Goal: Task Accomplishment & Management: Complete application form

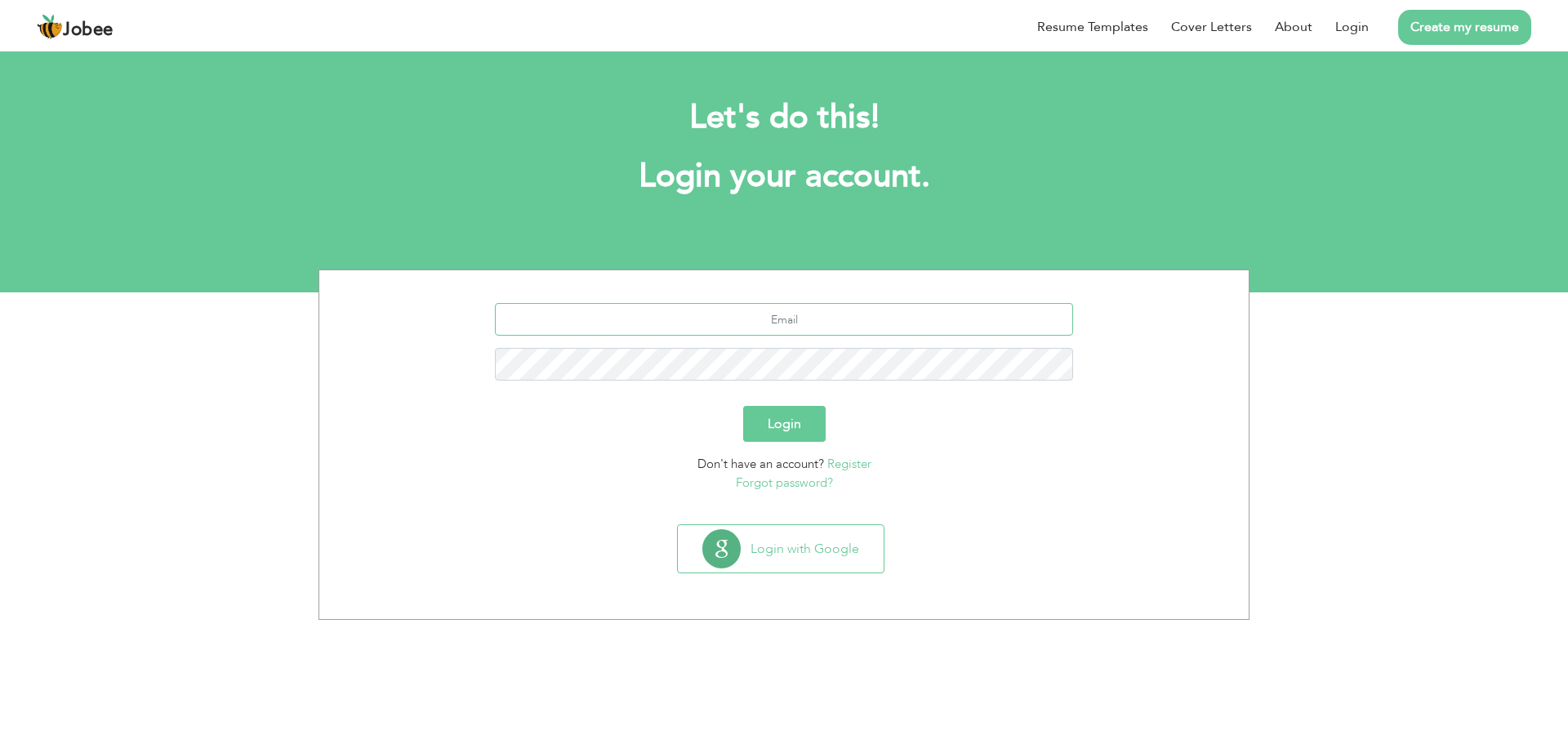
click at [686, 312] on input "text" at bounding box center [784, 319] width 579 height 33
type input "[EMAIL_ADDRESS][DOMAIN_NAME]"
click at [786, 420] on button "Login" at bounding box center [785, 424] width 83 height 36
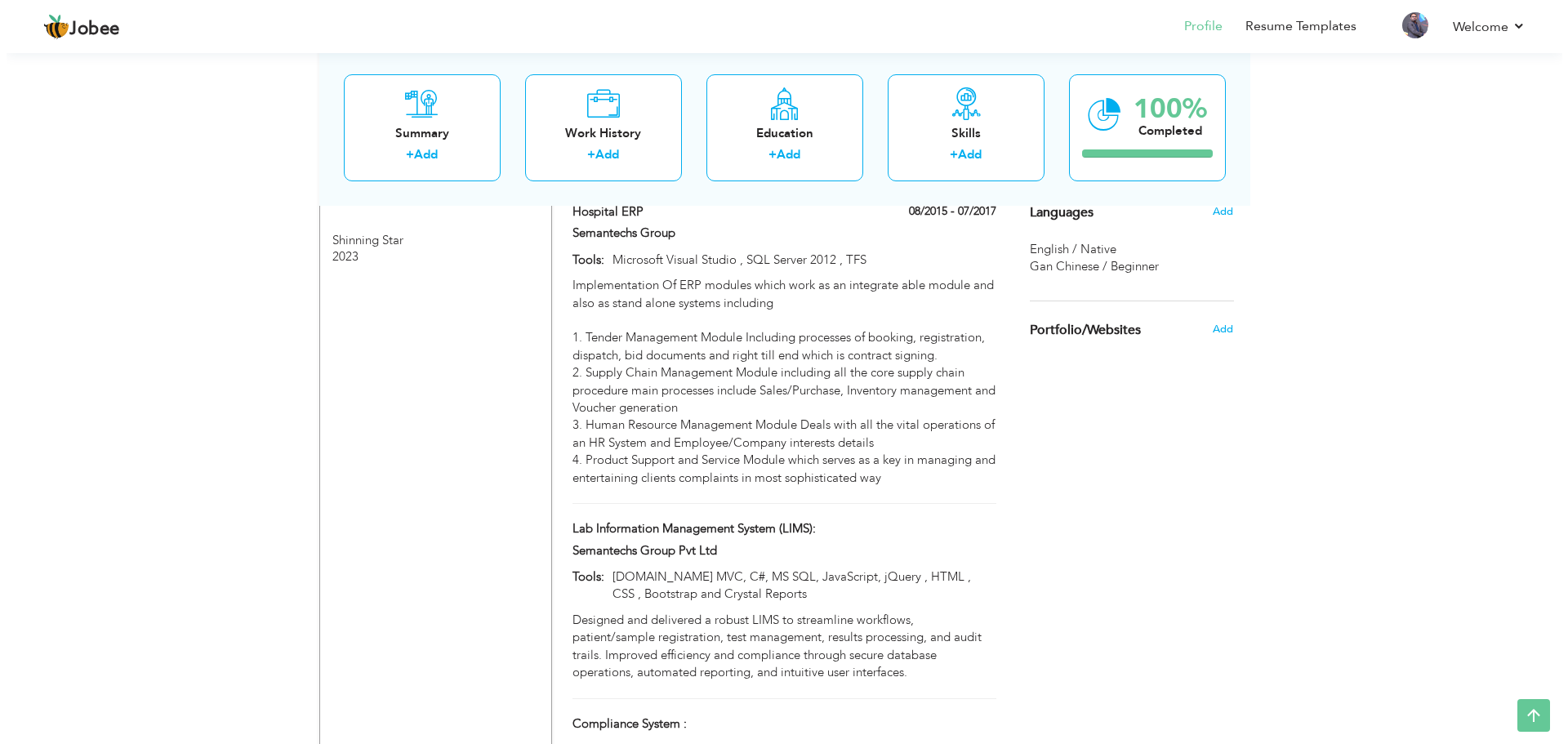
scroll to position [1718, 0]
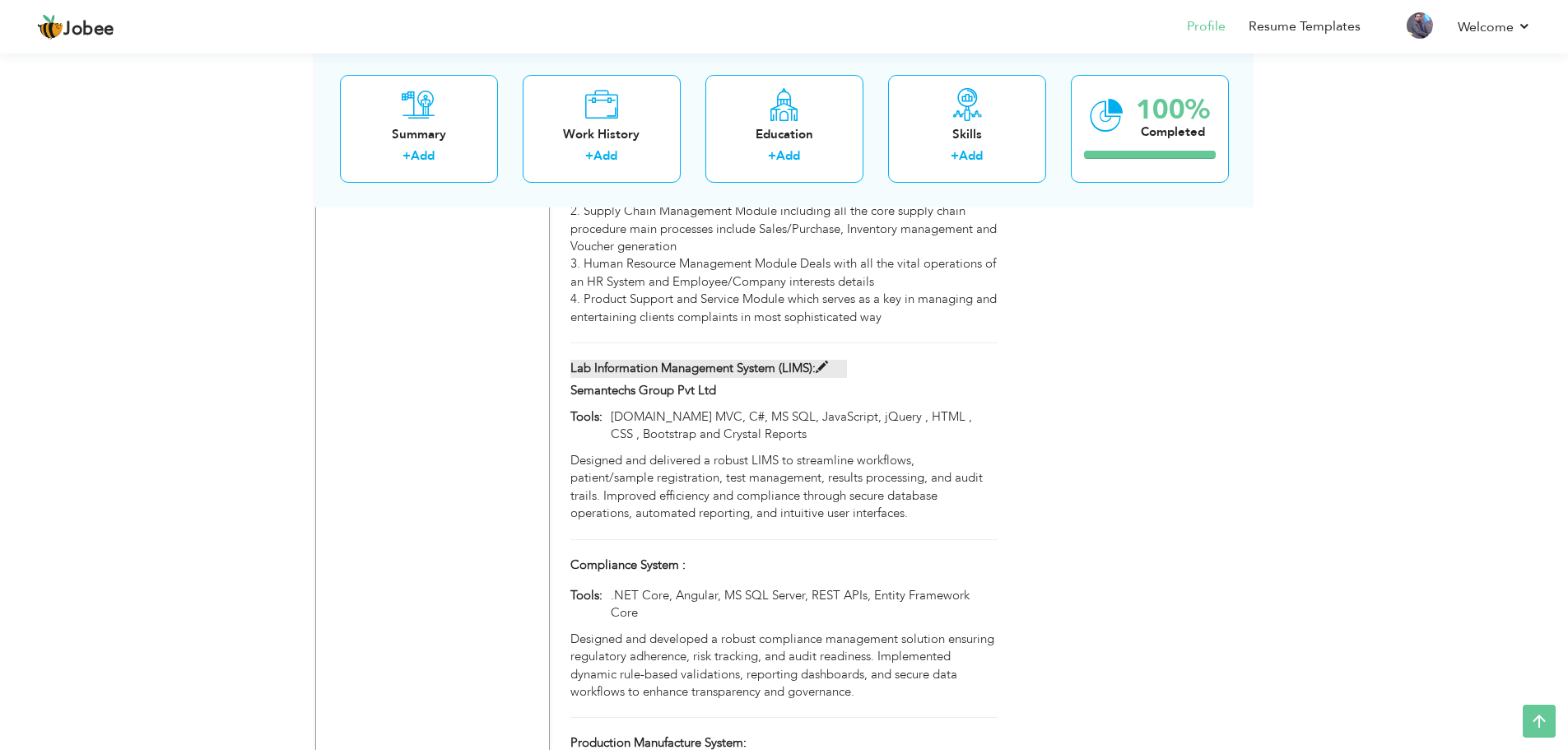
click at [779, 359] on label "Lab Information Management System (LIMS):" at bounding box center [708, 368] width 277 height 17
type input "Lab Information Management System (LIMS):"
type input "Semantechs Group Pvt Ltd"
type input "[DOMAIN_NAME] MVC, C#, MS SQL, JavaScript, jQuery , HTML , CSS , Bootstrap and …"
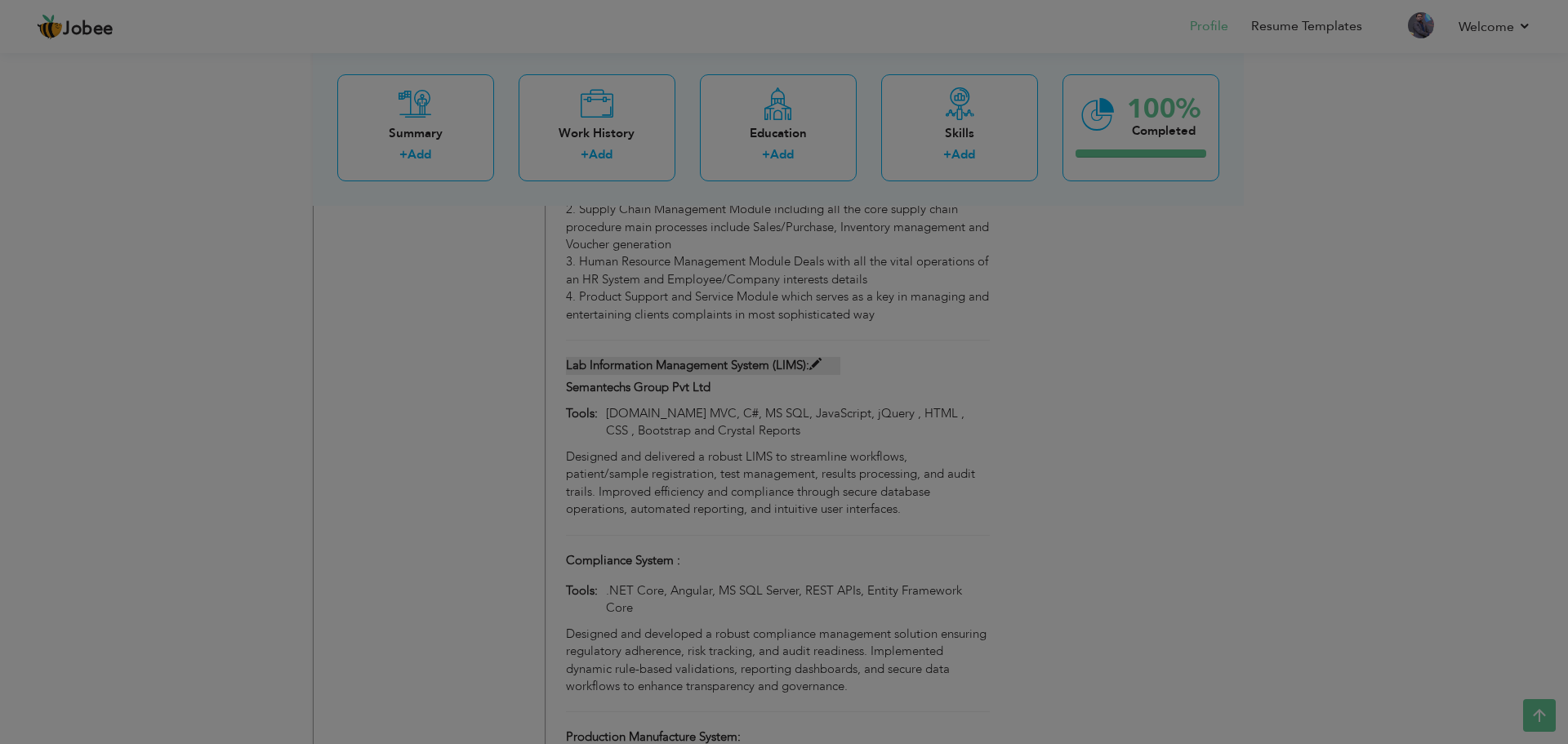
click at [773, 318] on body "Jobee Profile Resume Templates Resume Templates Cover Letters About My Resume W…" at bounding box center [784, 617] width 1568 height 4671
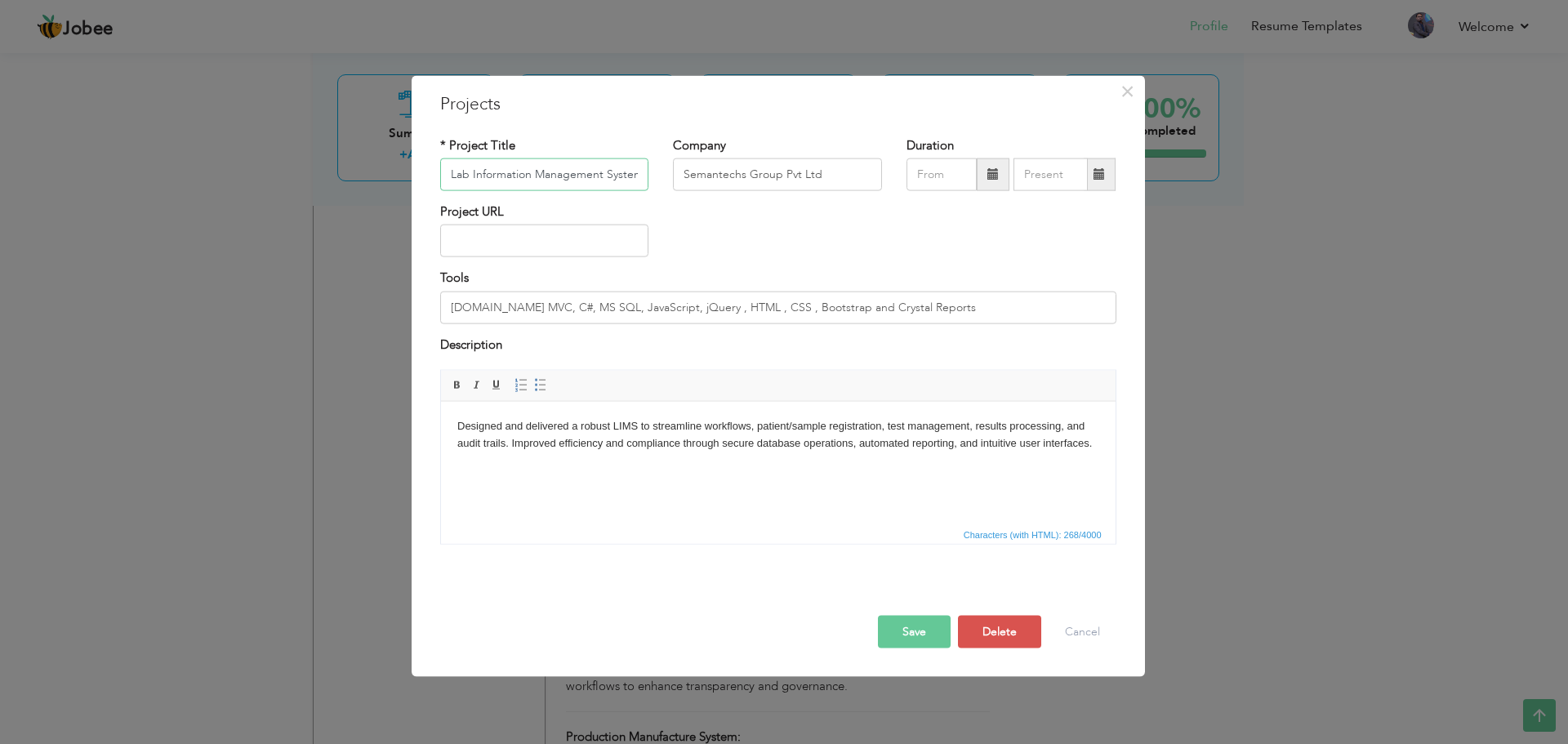
scroll to position [0, 40]
click at [592, 180] on input "Lab Information Management System (LIMS):" at bounding box center [545, 174] width 209 height 33
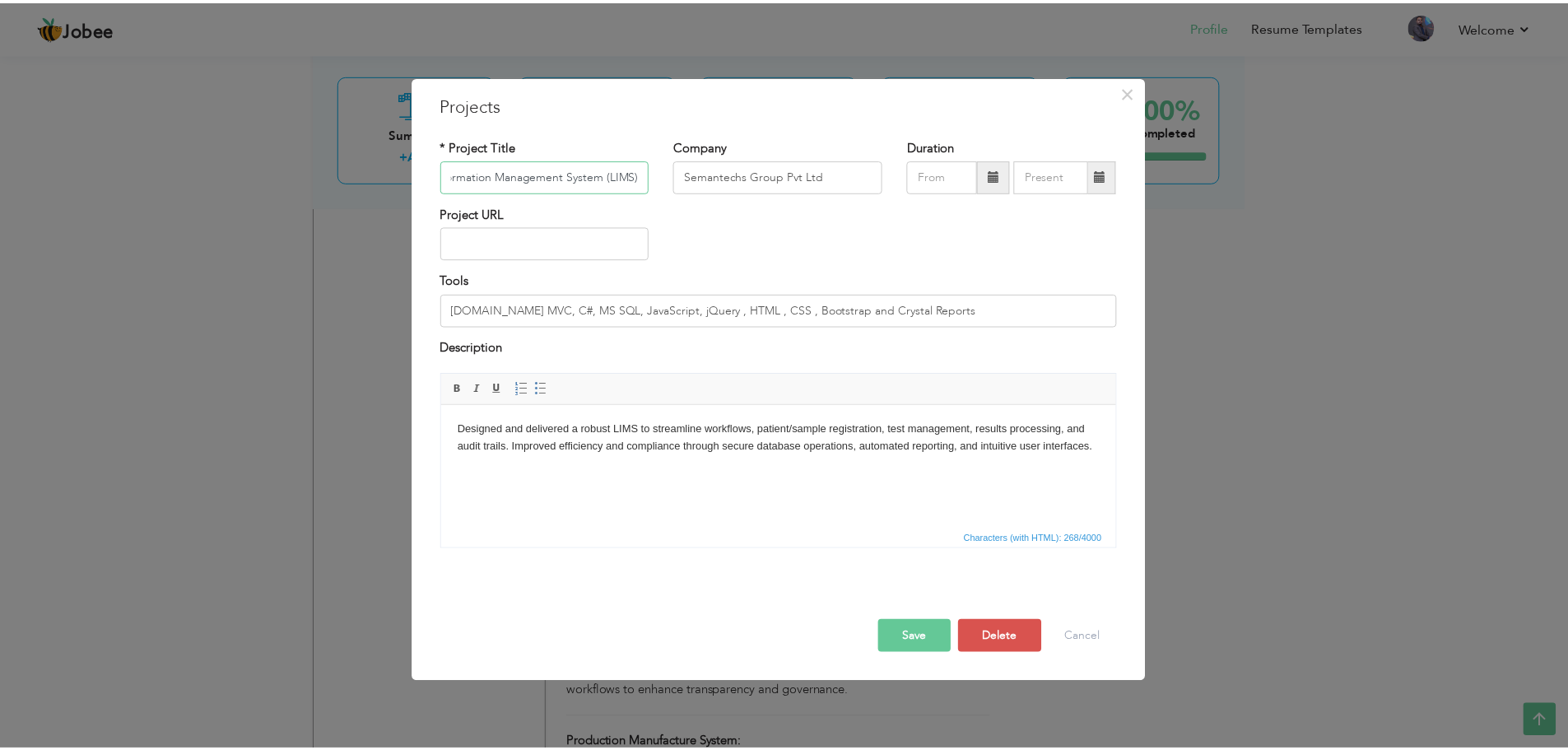
scroll to position [0, 0]
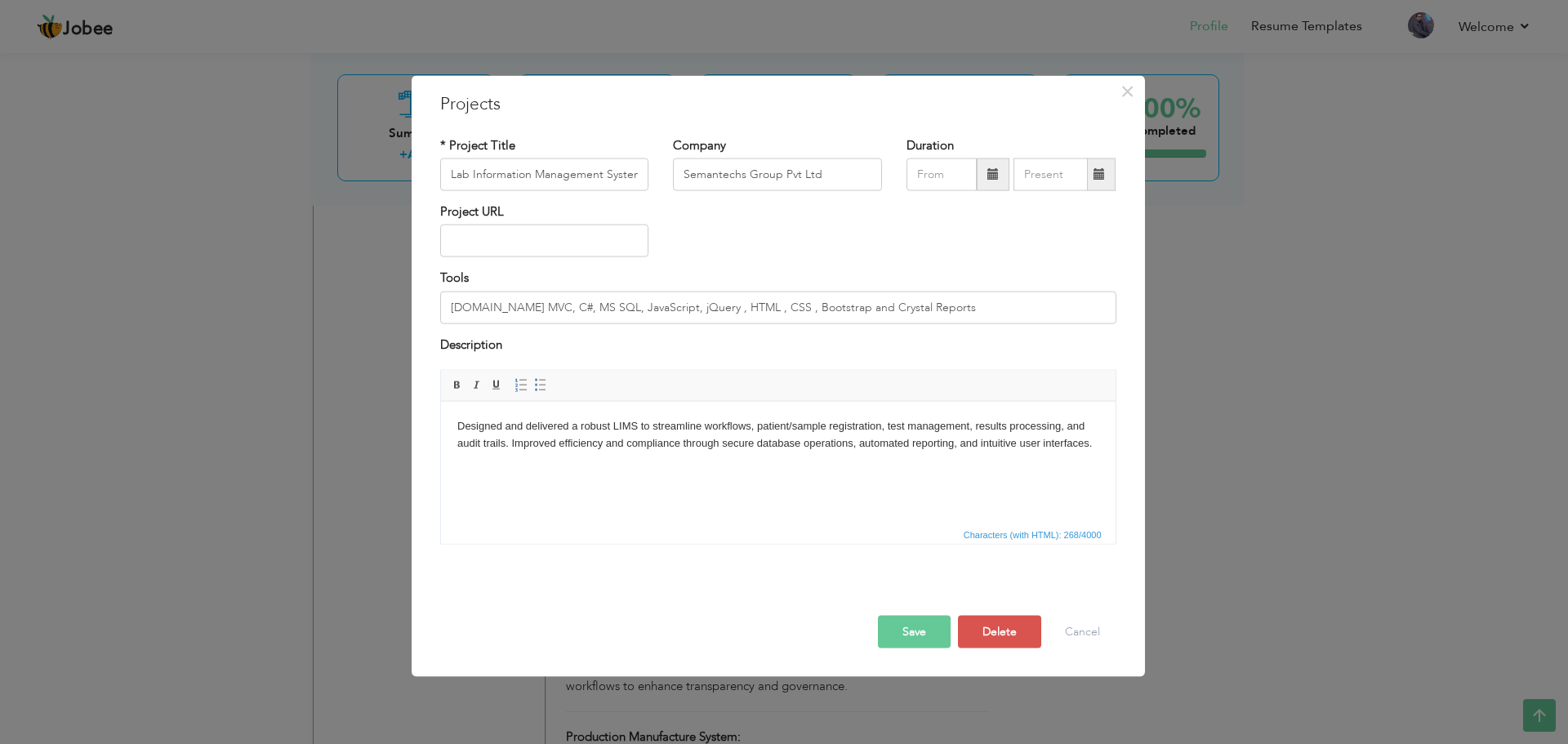
click at [596, 433] on body "Designed and delivered a robust LIMS to streamline workflows, patient/sample re…" at bounding box center [777, 434] width 642 height 35
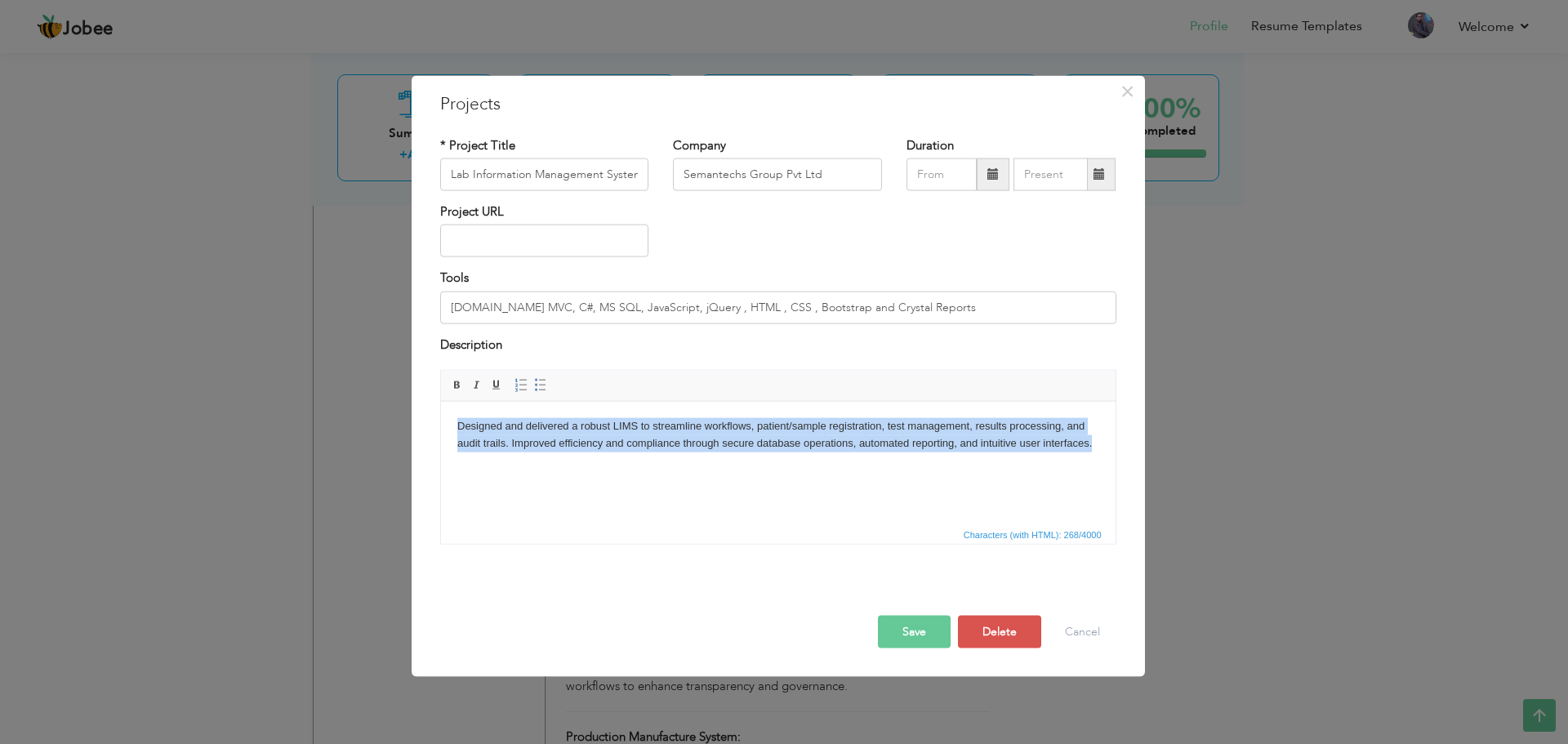
click at [596, 433] on body "Designed and delivered a robust LIMS to streamline workflows, patient/sample re…" at bounding box center [777, 434] width 642 height 35
copy body "Designed and delivered a robust LIMS to streamline workflows, patient/sample re…"
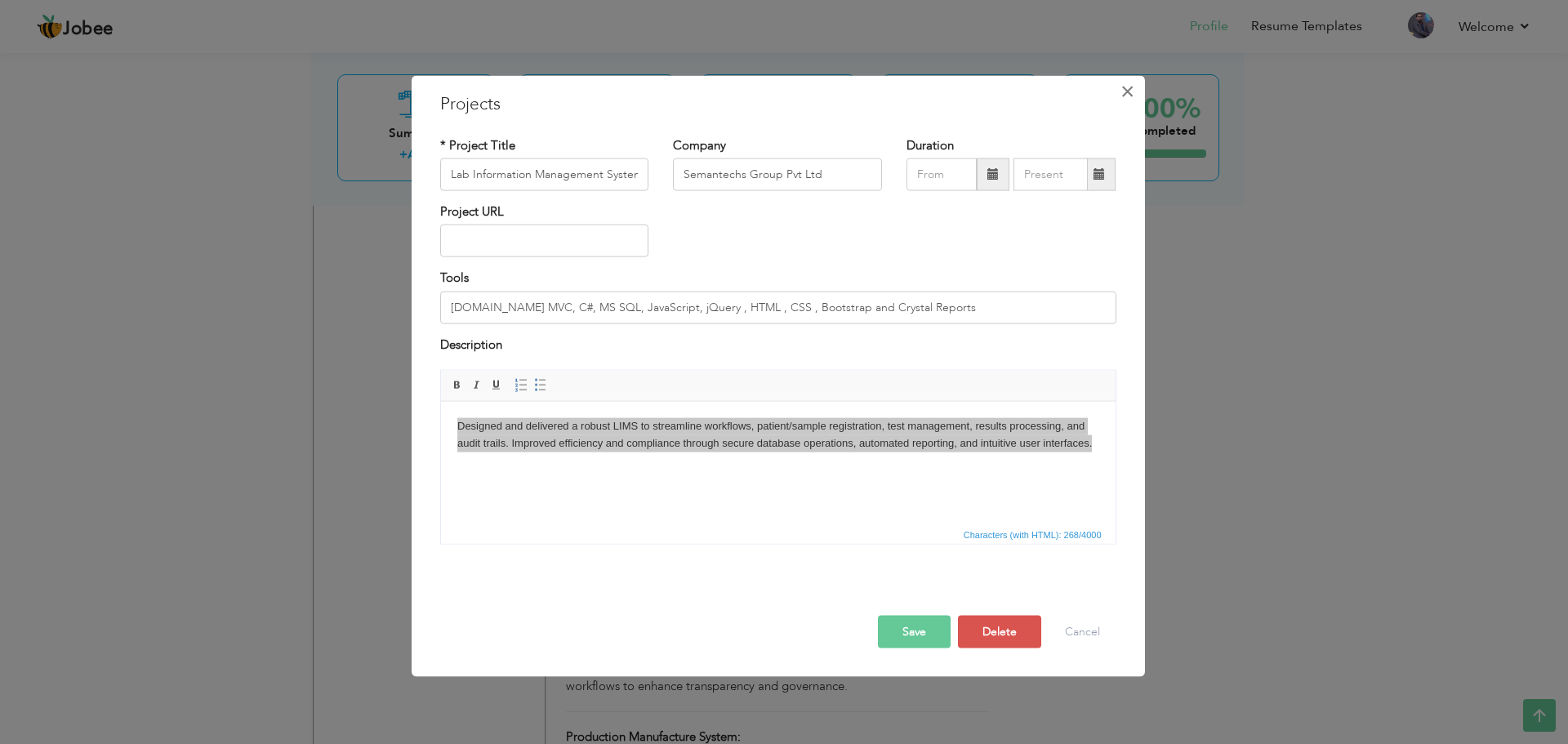
click at [1119, 87] on button "×" at bounding box center [1128, 91] width 26 height 26
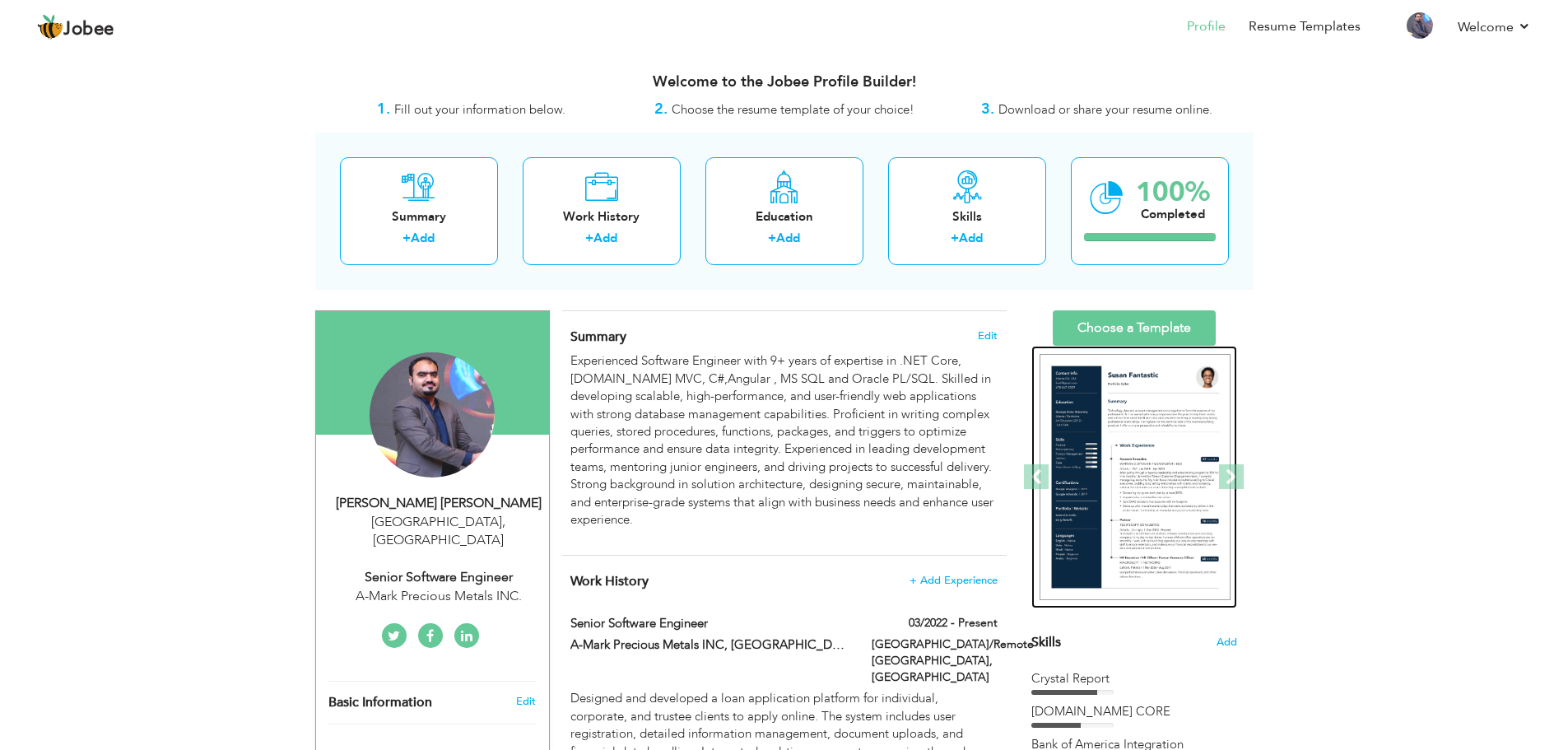
click at [1140, 435] on img at bounding box center [1135, 478] width 191 height 247
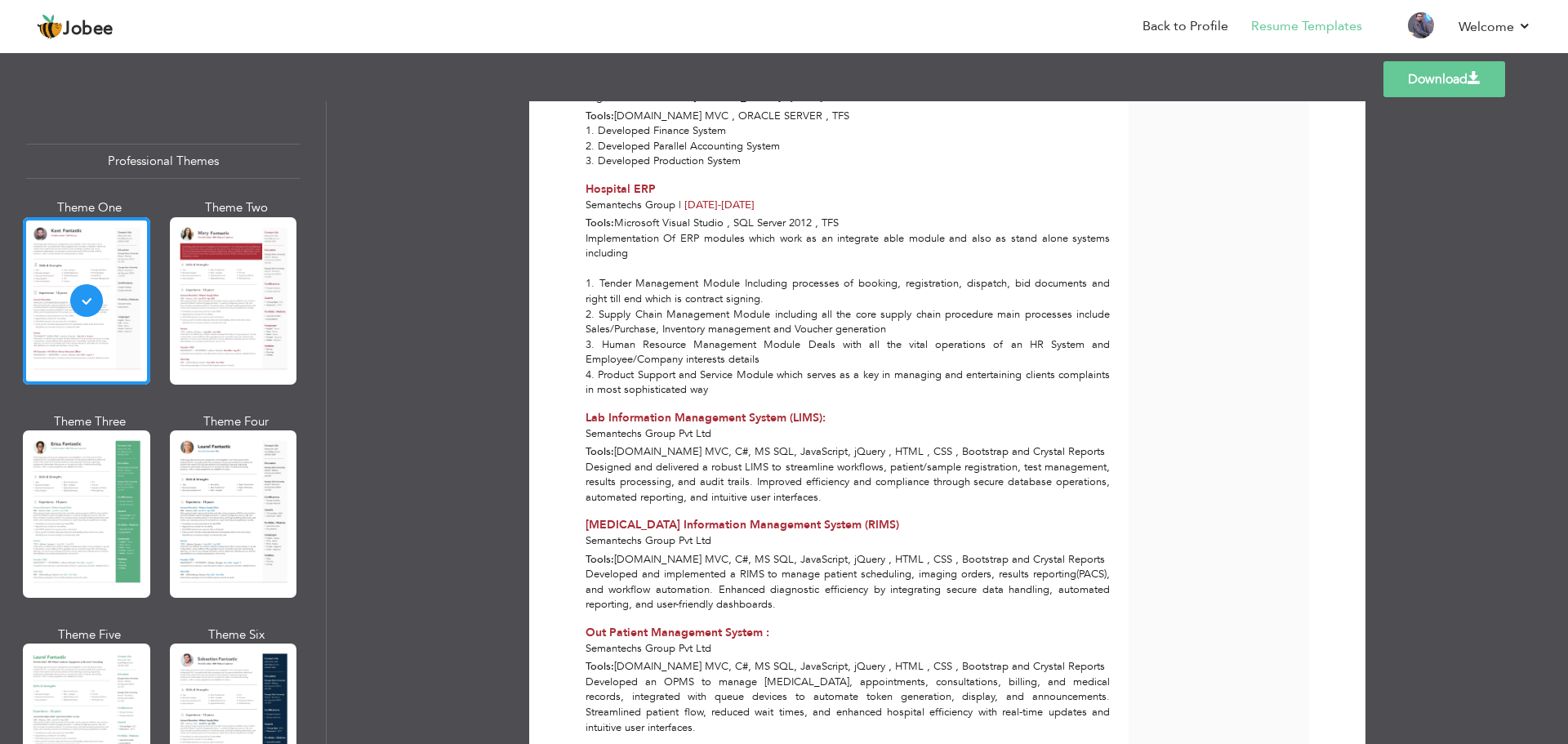
scroll to position [1551, 0]
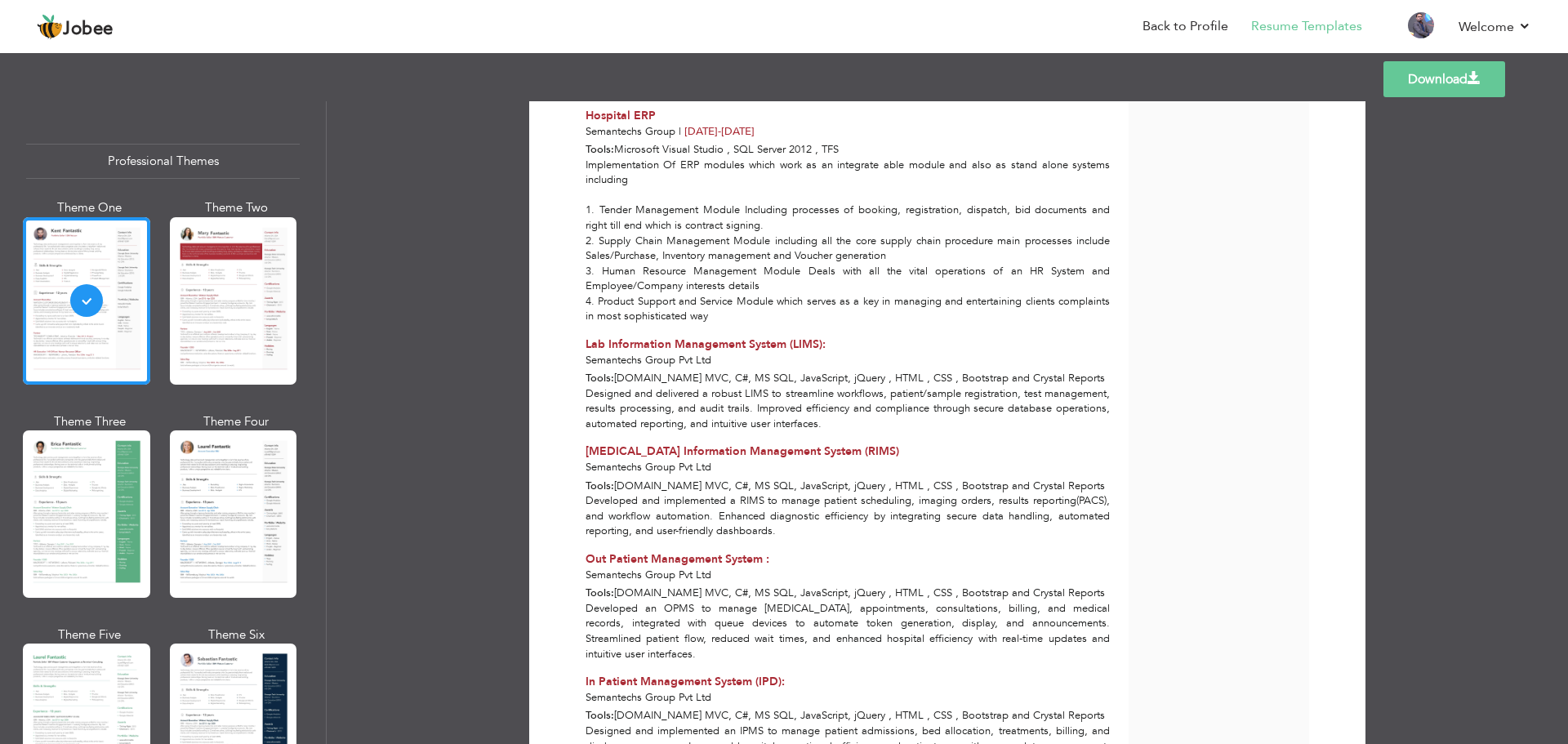
click at [653, 444] on span "[MEDICAL_DATA] Information Management System (RIMS)" at bounding box center [742, 451] width 313 height 16
copy div "[MEDICAL_DATA] Information Management System (RIMS)"
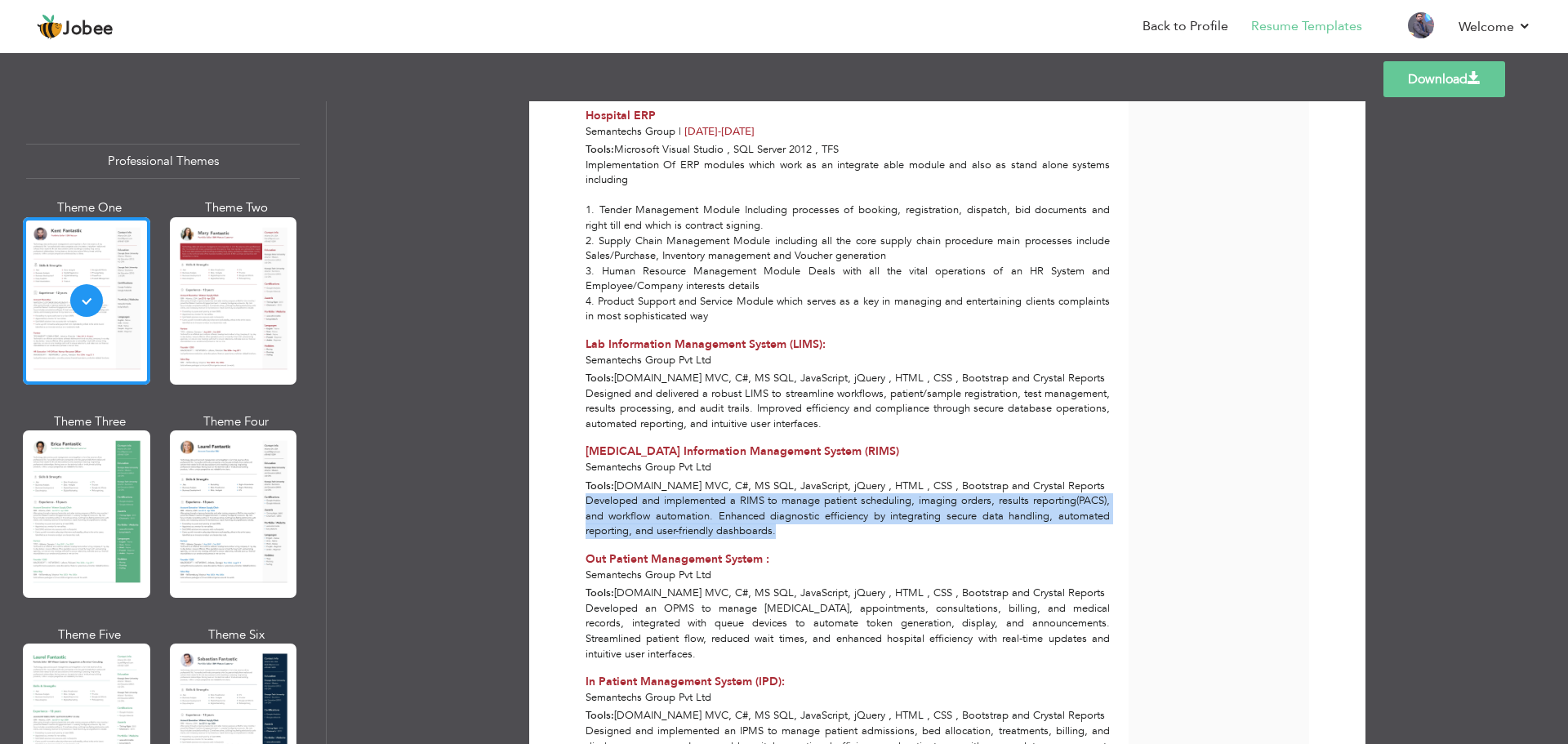
drag, startPoint x: 584, startPoint y: 455, endPoint x: 789, endPoint y: 486, distance: 207.3
click at [789, 493] on div "Developed and implemented a RIMS to manage patient scheduling, imaging orders, …" at bounding box center [848, 515] width 543 height 46
copy div "Developed and implemented a RIMS to manage patient scheduling, imaging orders, …"
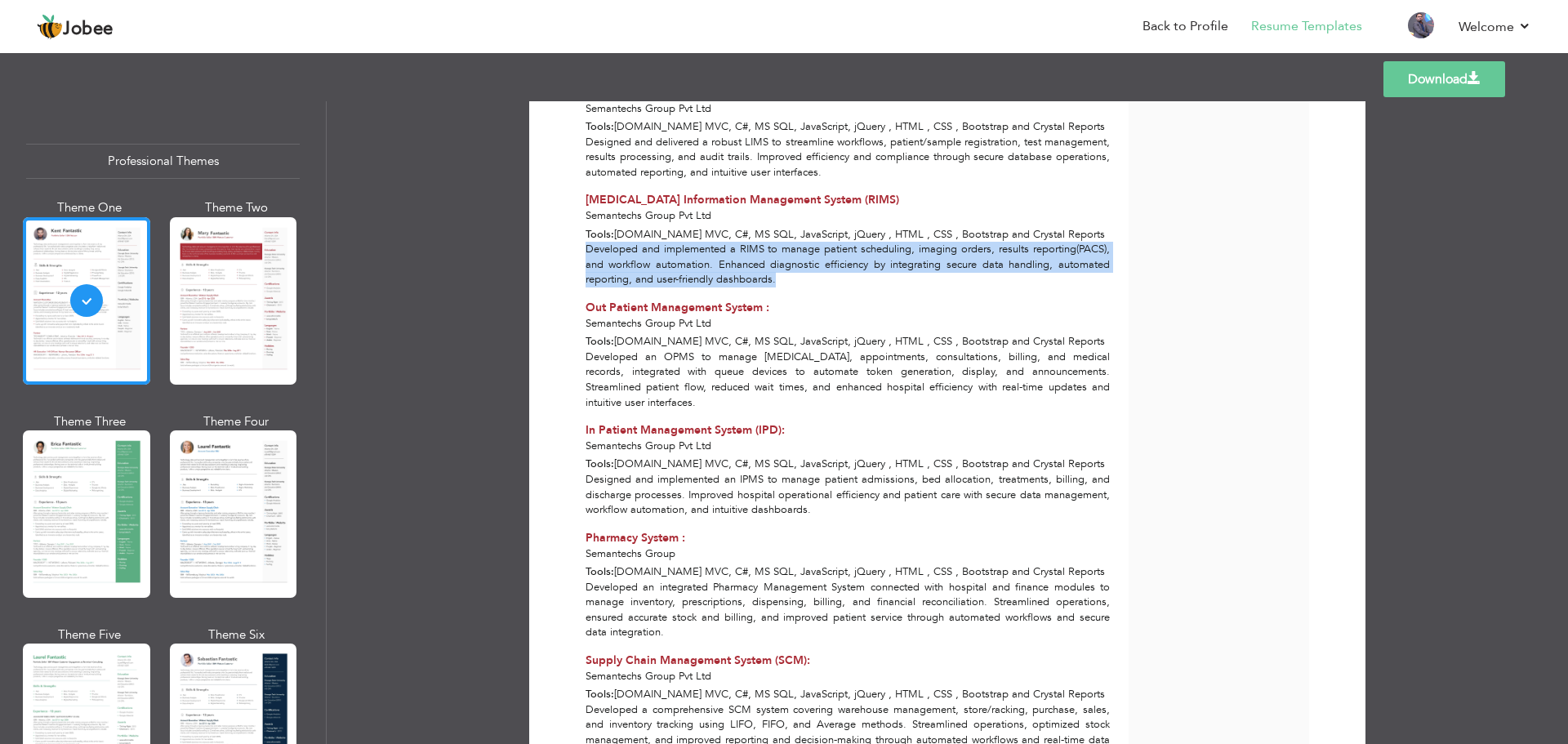
scroll to position [1796, 0]
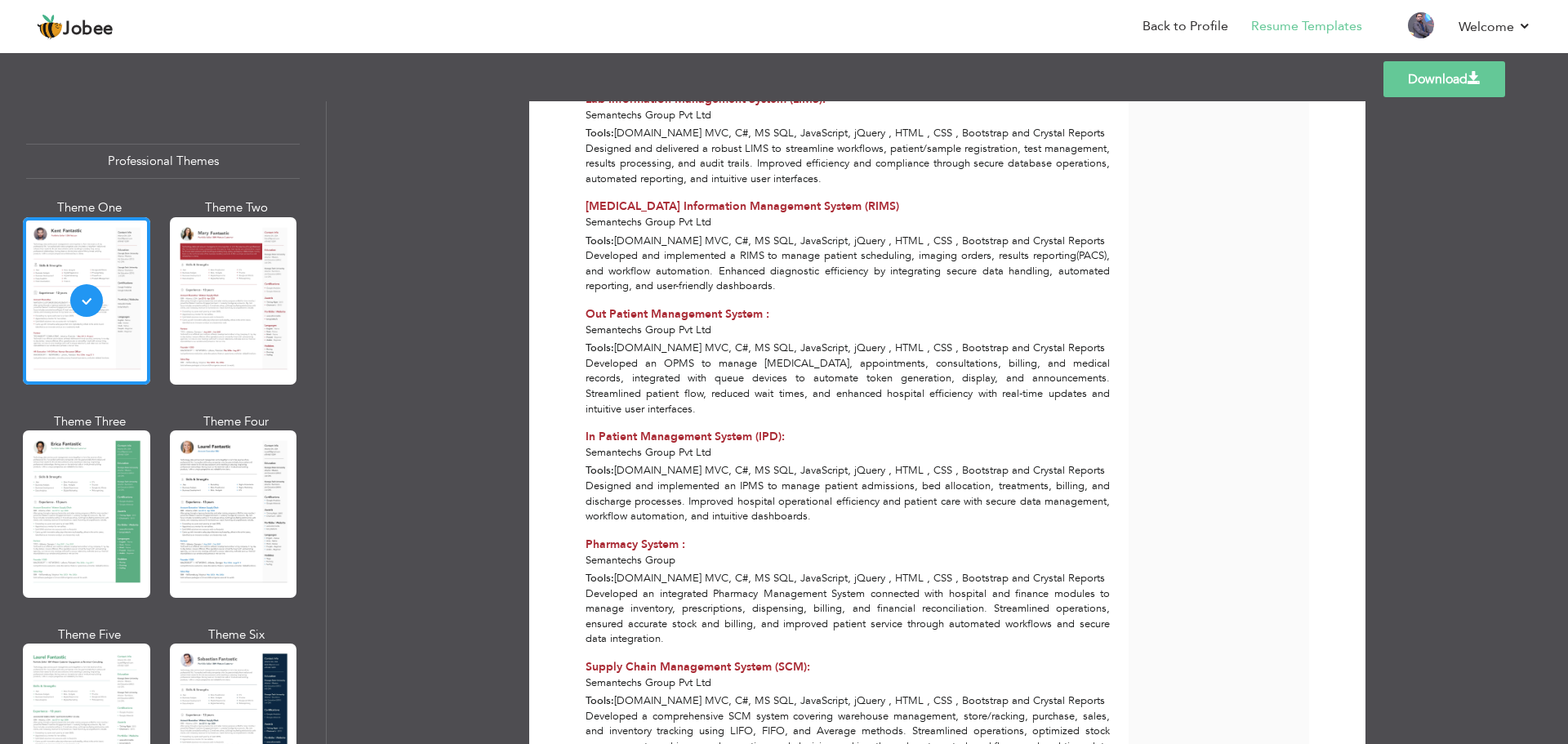
click at [645, 306] on span "Out Patient Management System :" at bounding box center [677, 314] width 184 height 16
copy div "Out Patient Management System :"
click at [691, 356] on div "Developed an OPMS to manage [MEDICAL_DATA], appointments, consultations, billin…" at bounding box center [848, 386] width 543 height 60
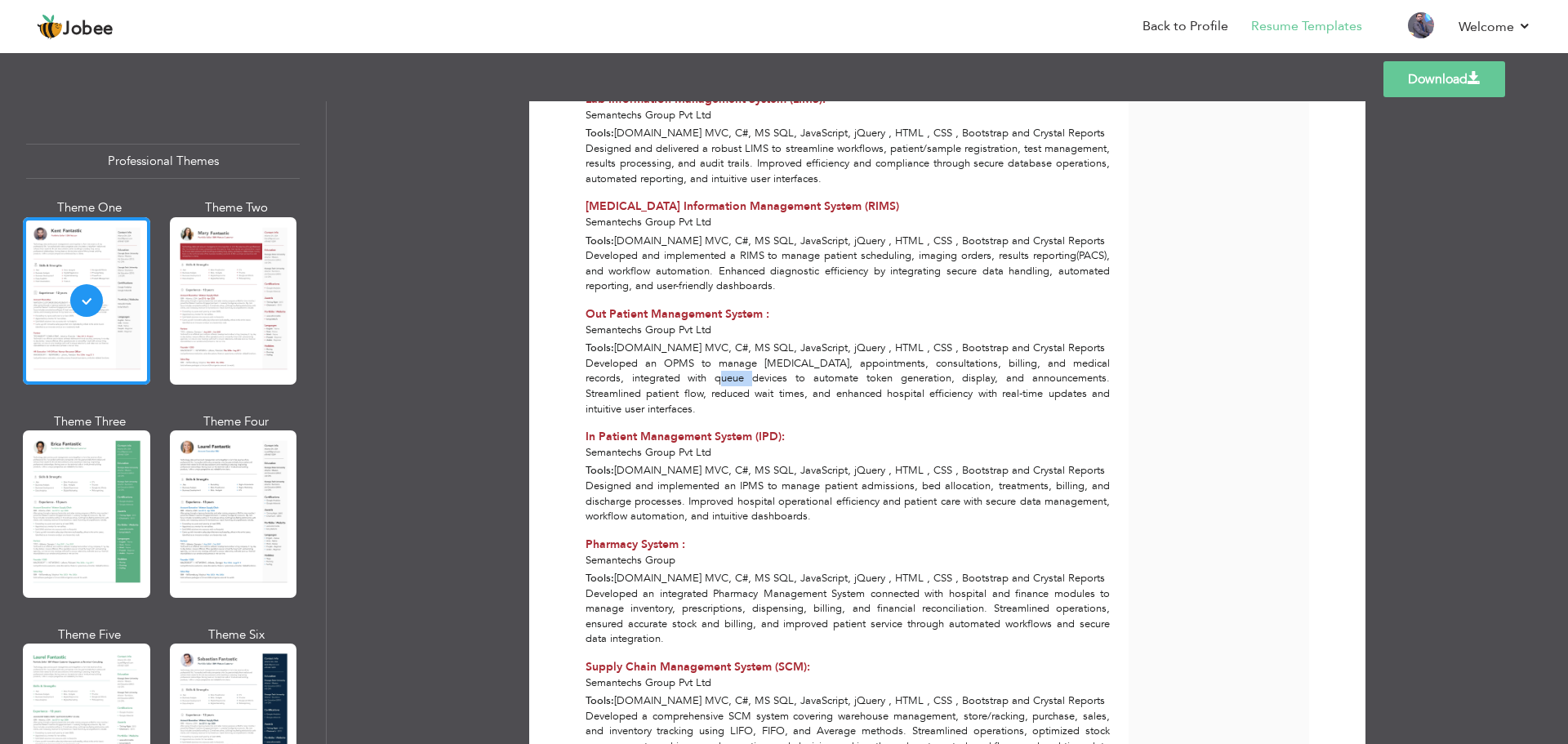
click at [691, 356] on div "Developed an OPMS to manage [MEDICAL_DATA], appointments, consultations, billin…" at bounding box center [848, 386] width 543 height 60
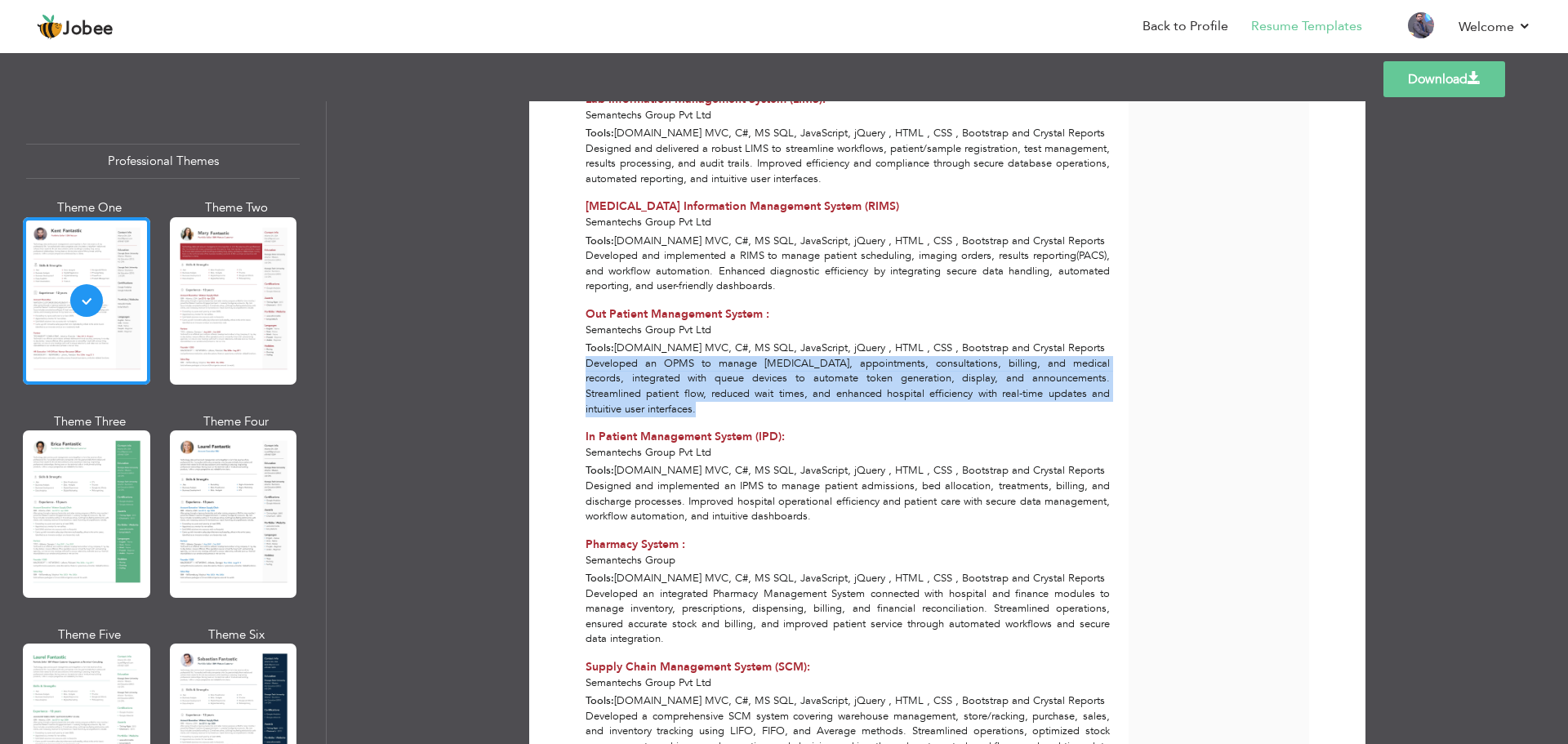
click at [691, 356] on div "Developed an OPMS to manage [MEDICAL_DATA], appointments, consultations, billin…" at bounding box center [848, 386] width 543 height 60
copy div "Developed an OPMS to manage [MEDICAL_DATA], appointments, consultations, billin…"
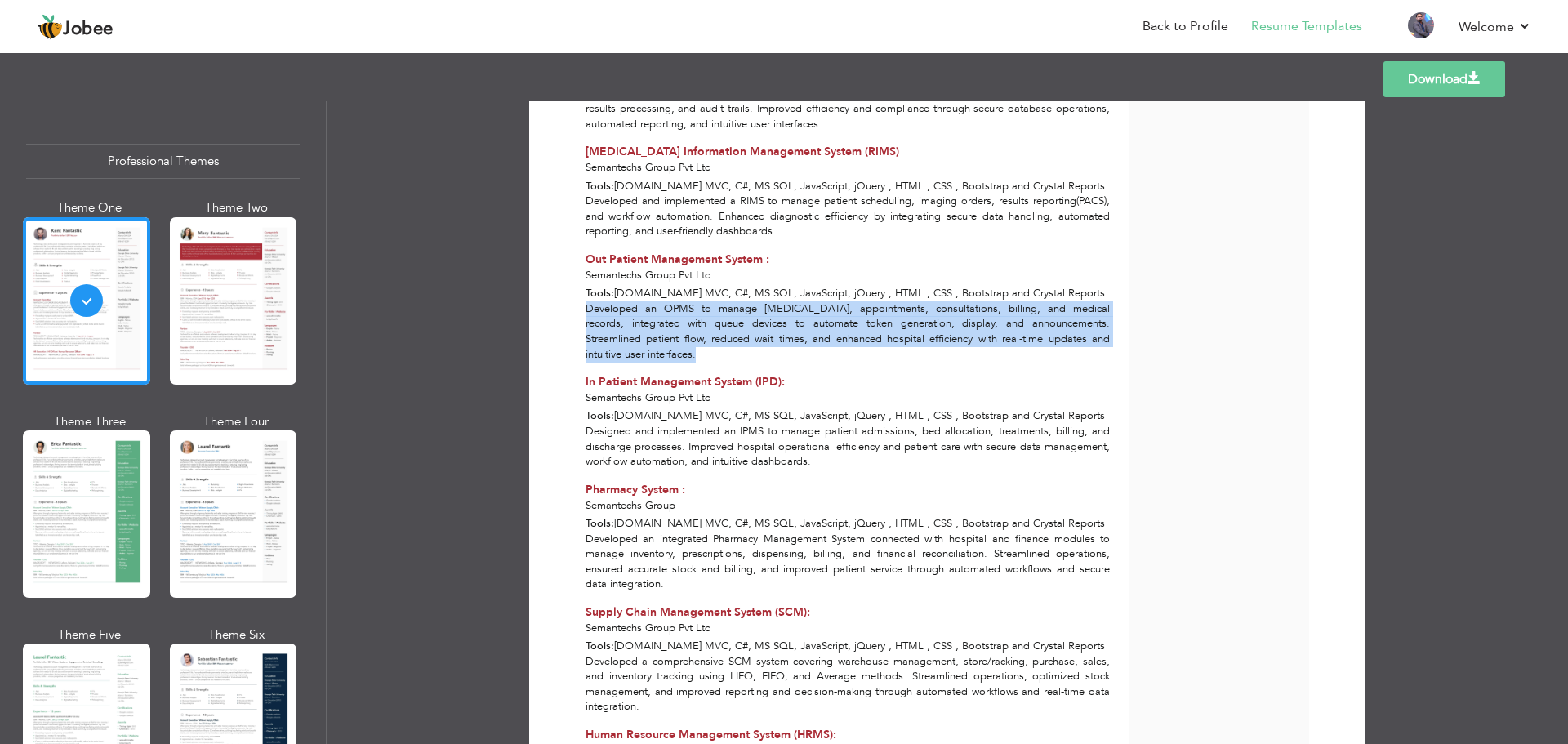
scroll to position [1877, 0]
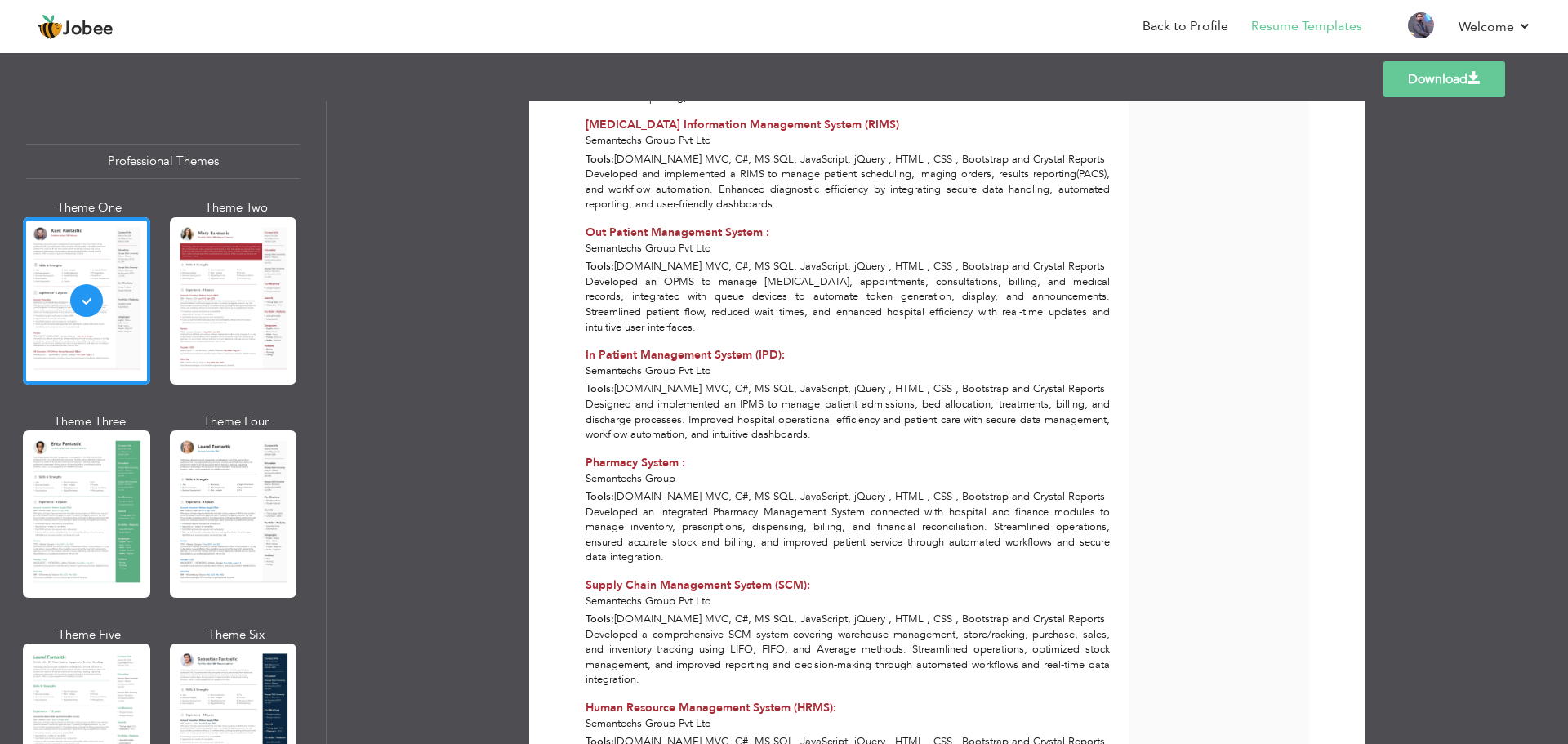
click at [683, 397] on div "Designed and implemented an IPMS to manage patient admissions, bed allocation, …" at bounding box center [848, 419] width 543 height 46
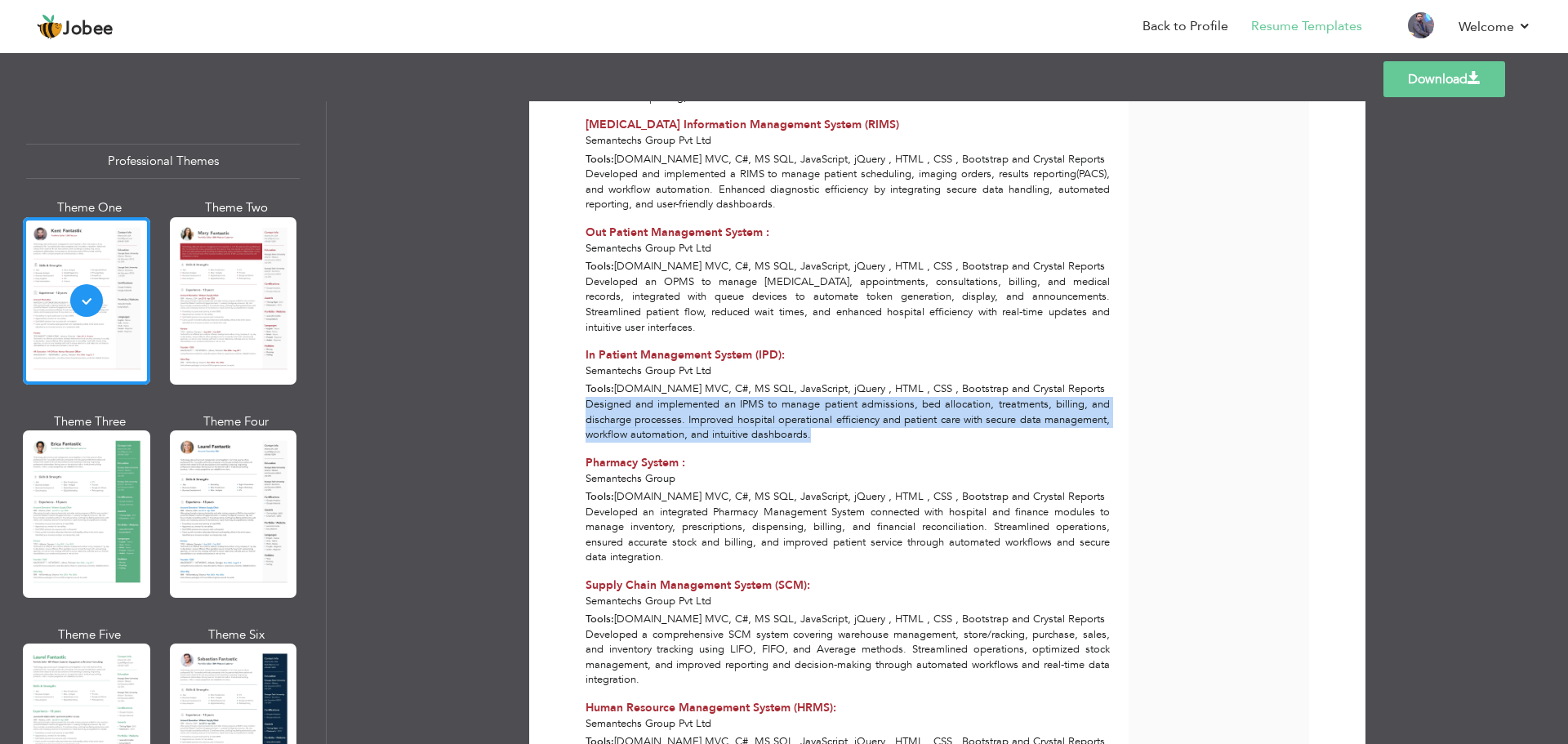
click at [683, 397] on div "Designed and implemented an IPMS to manage patient admissions, bed allocation, …" at bounding box center [848, 419] width 543 height 46
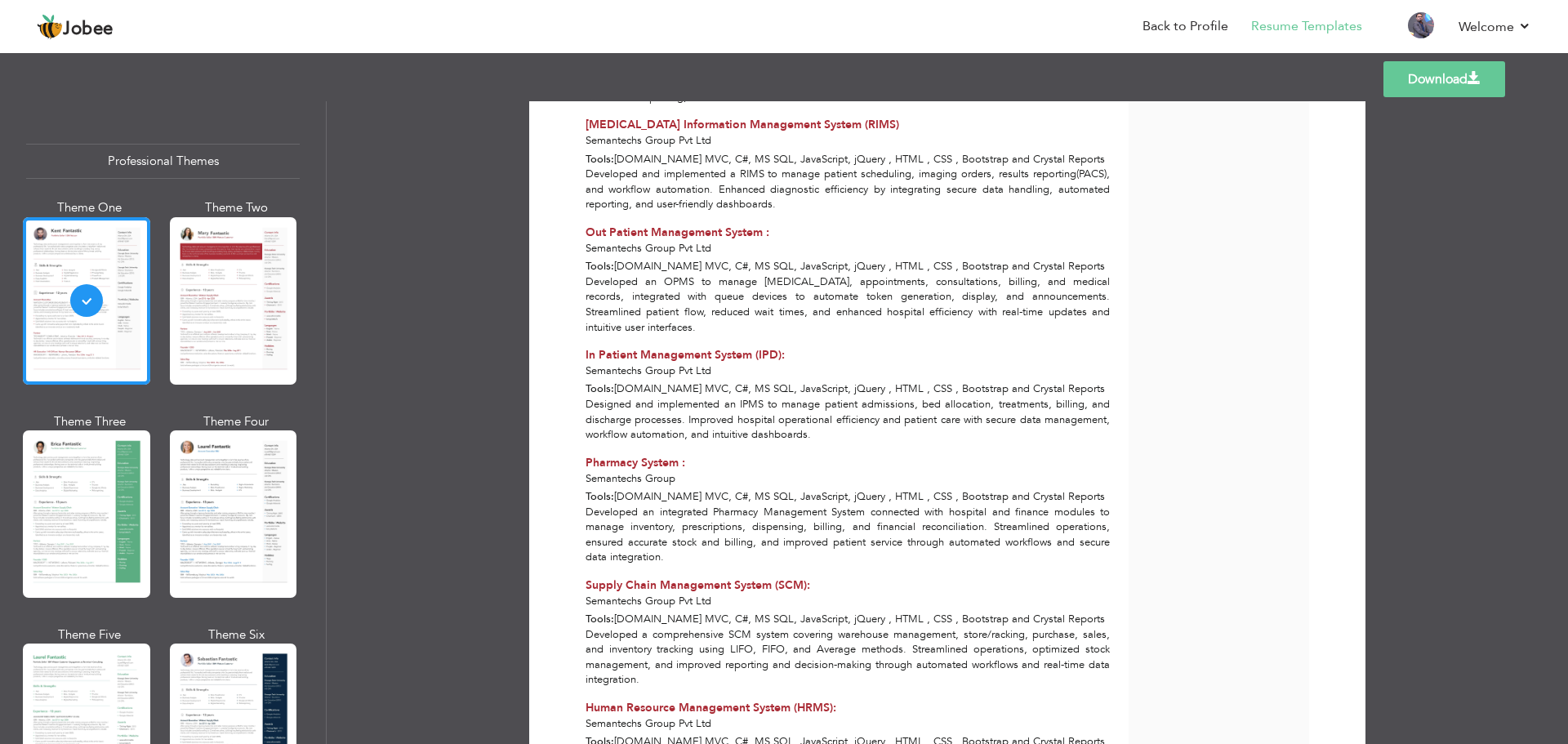
click at [690, 347] on span "In Patient Management System (IPD):" at bounding box center [685, 355] width 199 height 16
copy div "In Patient Management System (IPD):"
click at [678, 397] on div "Designed and implemented an IPMS to manage patient admissions, bed allocation, …" at bounding box center [848, 419] width 543 height 46
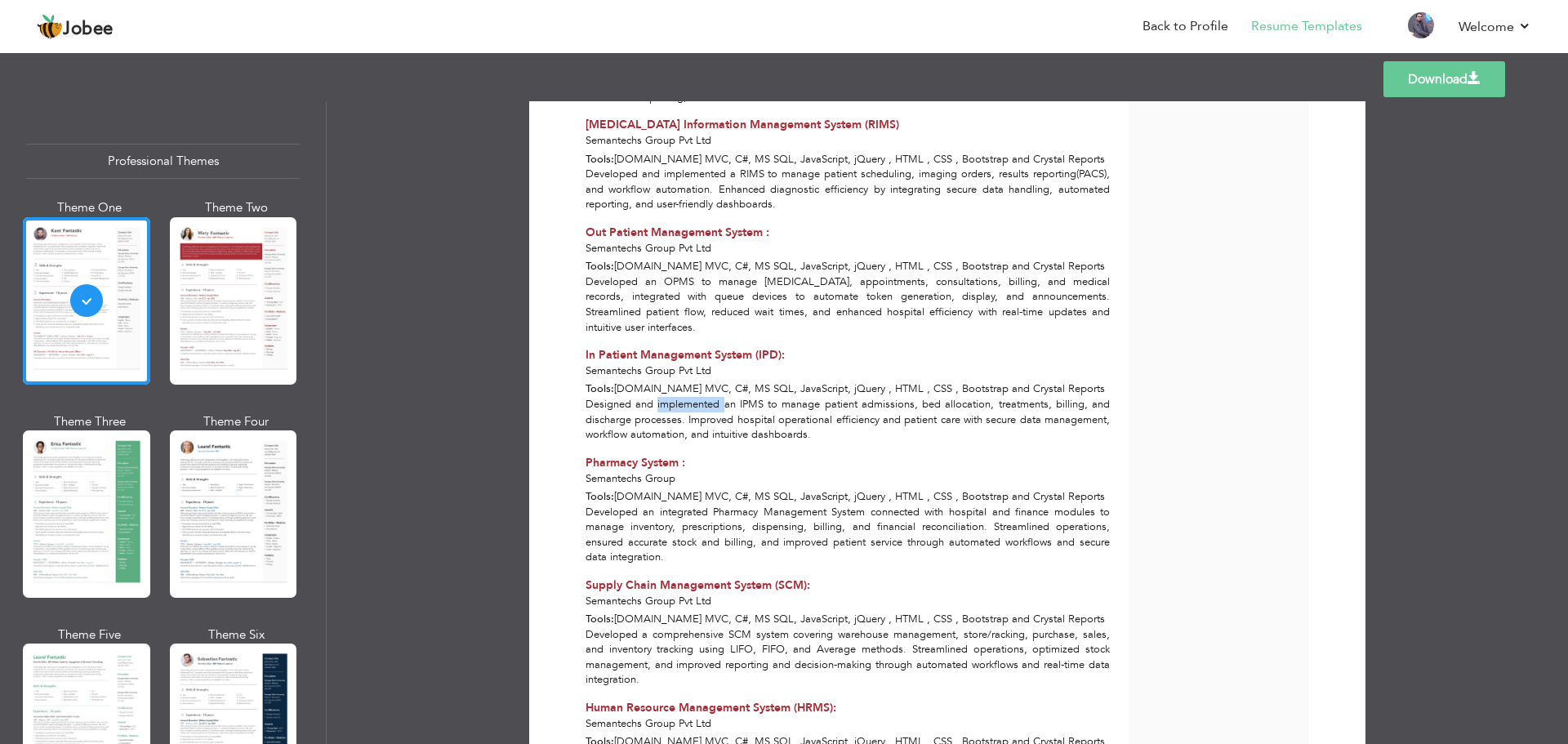
click at [678, 397] on div "Designed and implemented an IPMS to manage patient admissions, bed allocation, …" at bounding box center [848, 419] width 543 height 46
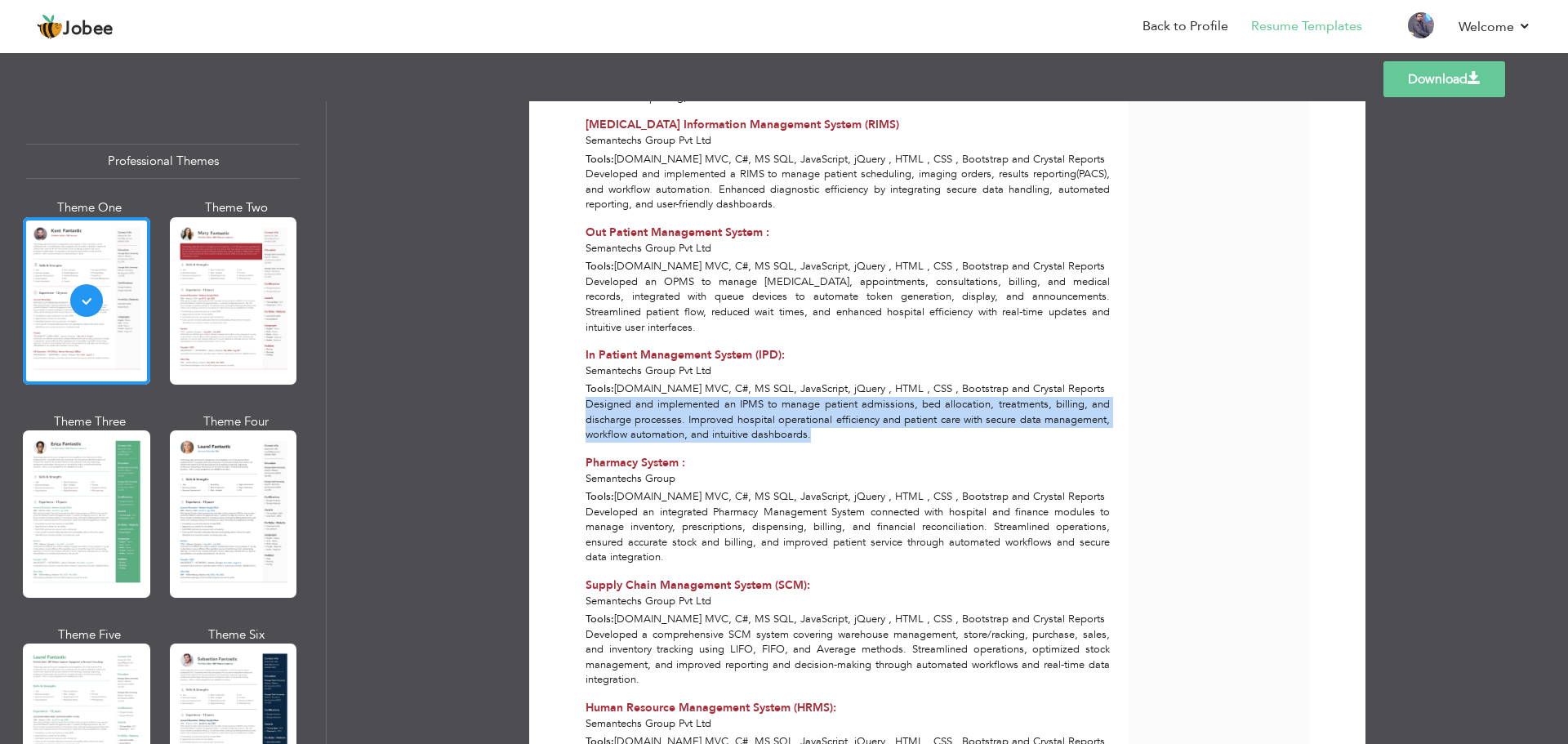
click at [678, 397] on div "Designed and implemented an IPMS to manage patient admissions, bed allocation, …" at bounding box center [848, 419] width 543 height 46
copy div "Designed and implemented an IPMS to manage patient admissions, bed allocation, …"
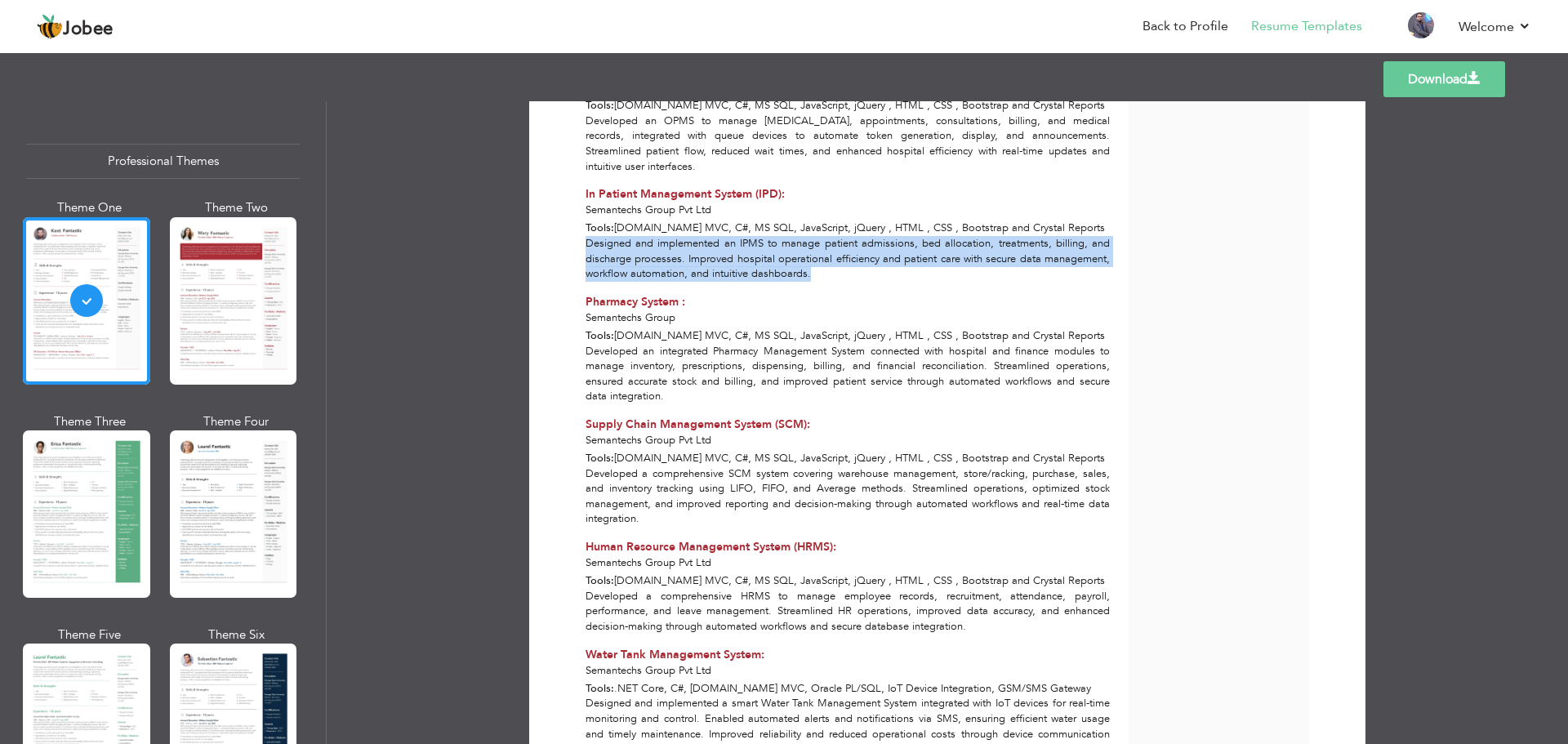
scroll to position [2041, 0]
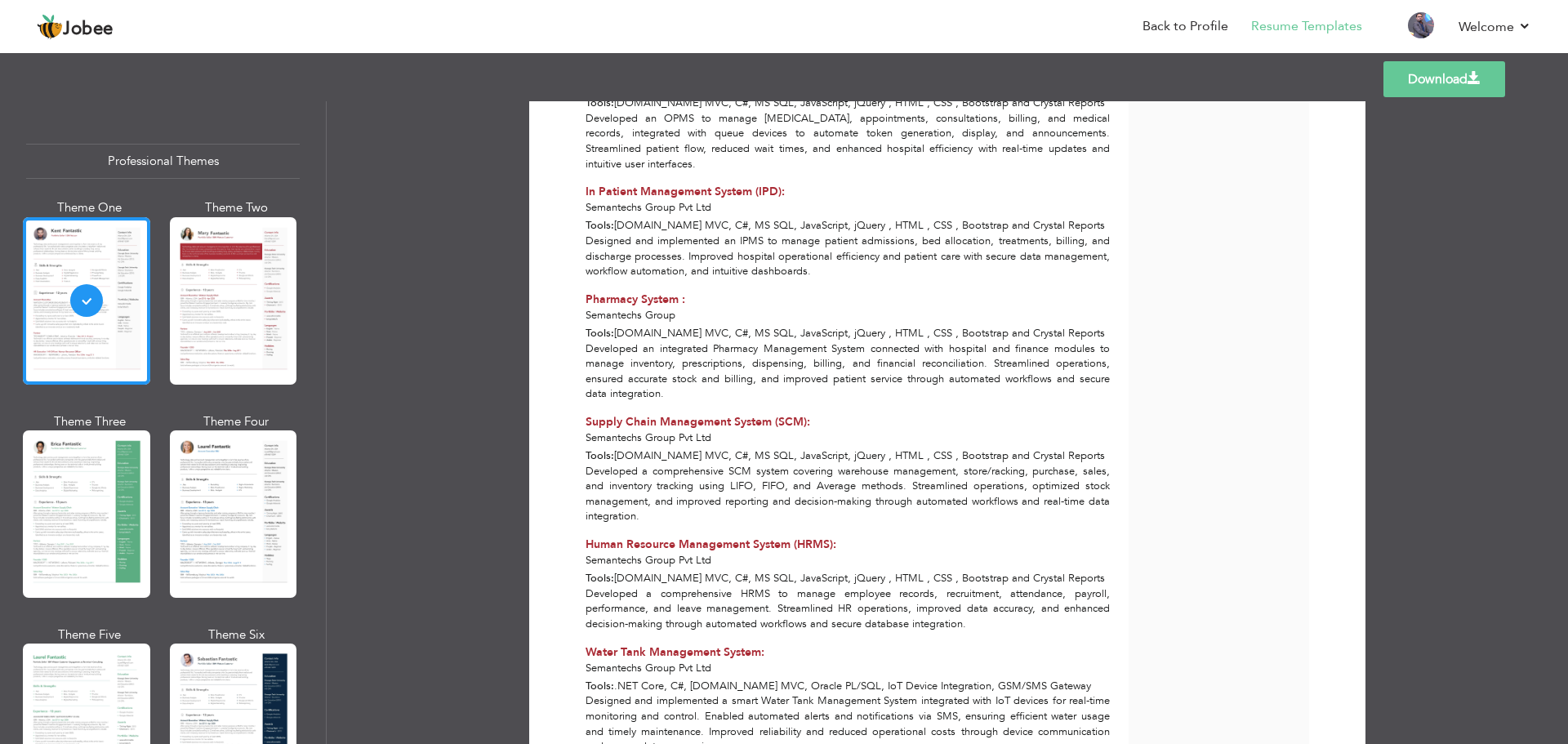
click at [651, 292] on span "Pharmacy System :" at bounding box center [635, 299] width 99 height 16
copy div "Pharmacy System :"
click at [705, 341] on div "Developed an integrated Pharmacy Management System connected with hospital and …" at bounding box center [848, 371] width 543 height 60
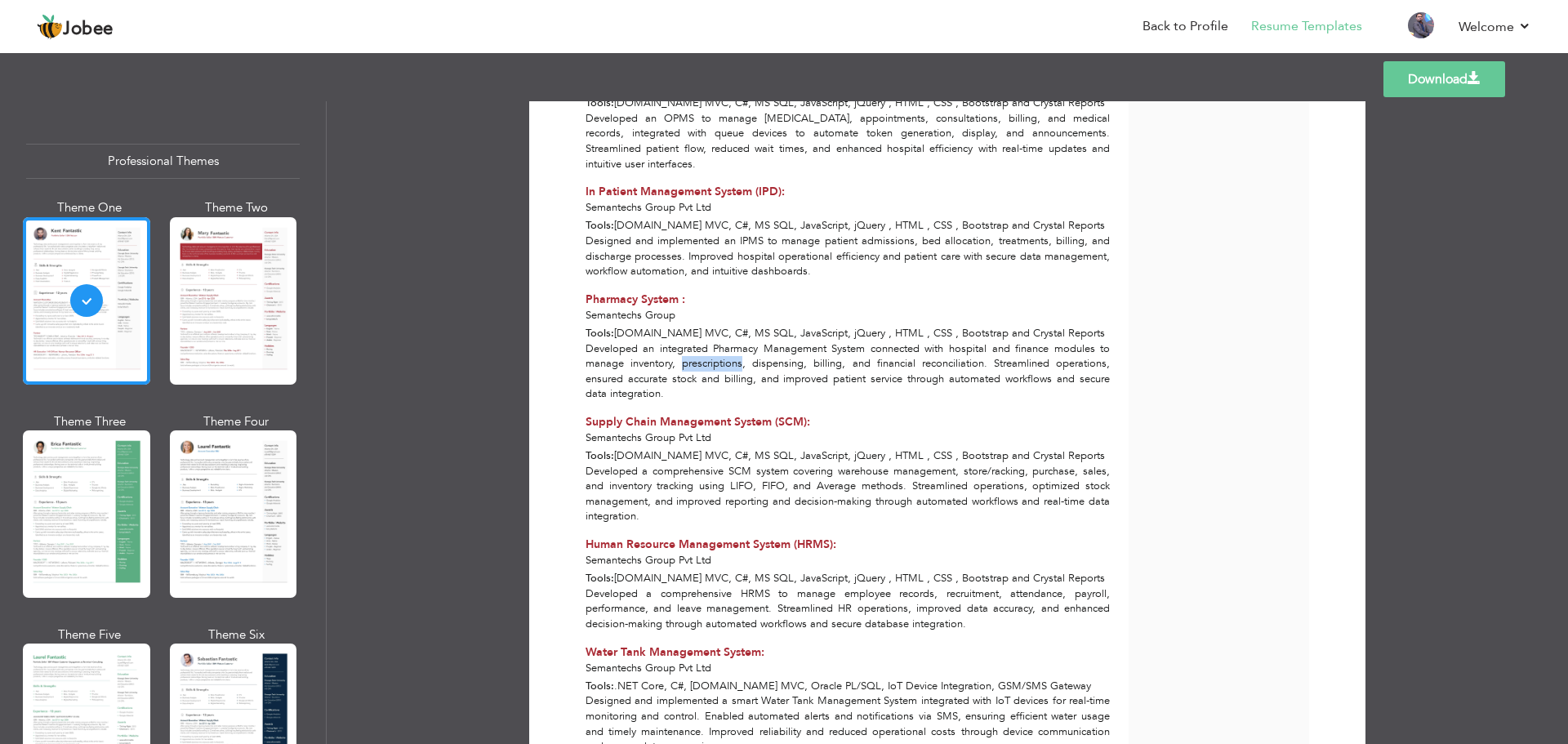
click at [705, 341] on div "Developed an integrated Pharmacy Management System connected with hospital and …" at bounding box center [848, 371] width 543 height 60
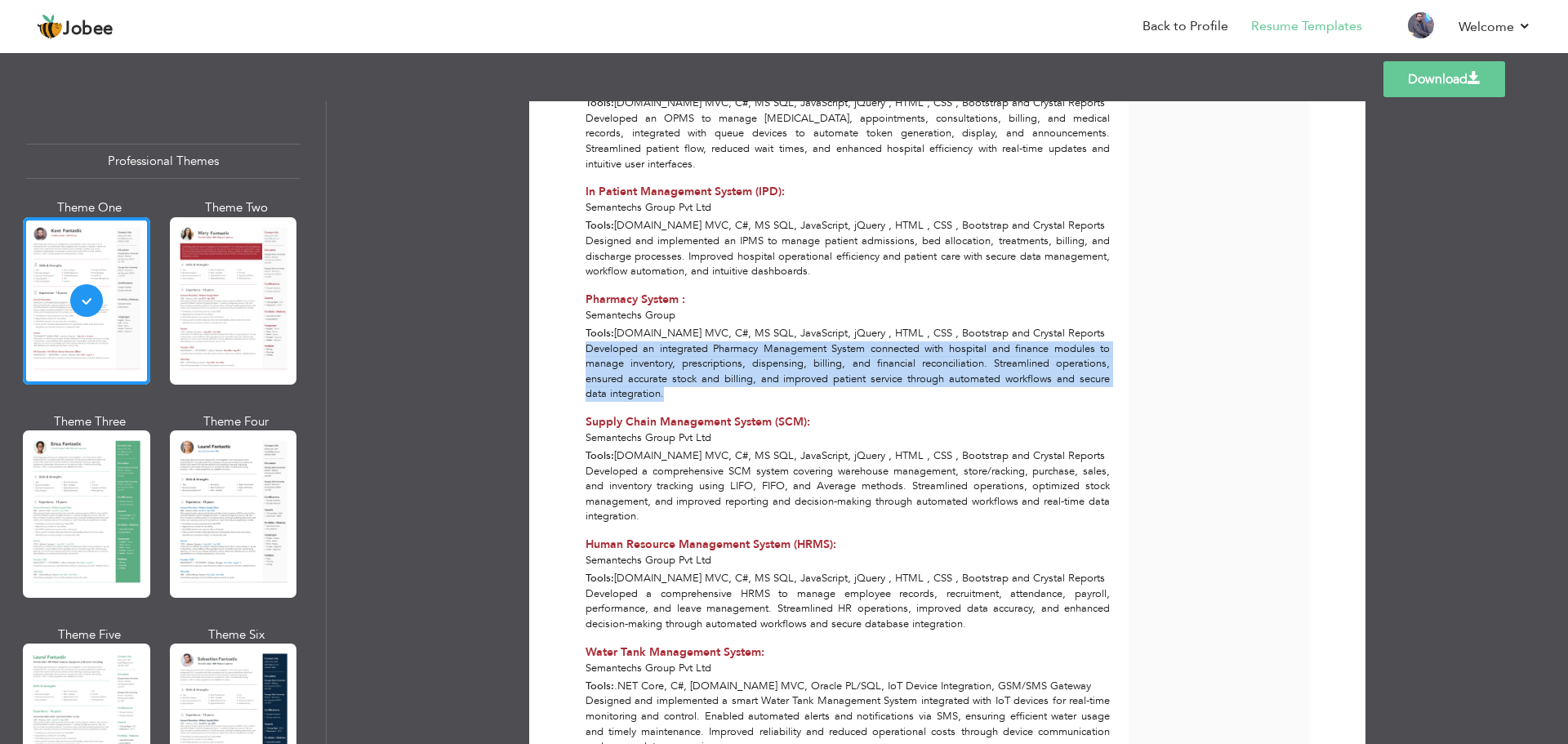
click at [705, 341] on div "Developed an integrated Pharmacy Management System connected with hospital and …" at bounding box center [848, 371] width 543 height 60
copy div "Developed an integrated Pharmacy Management System connected with hospital and …"
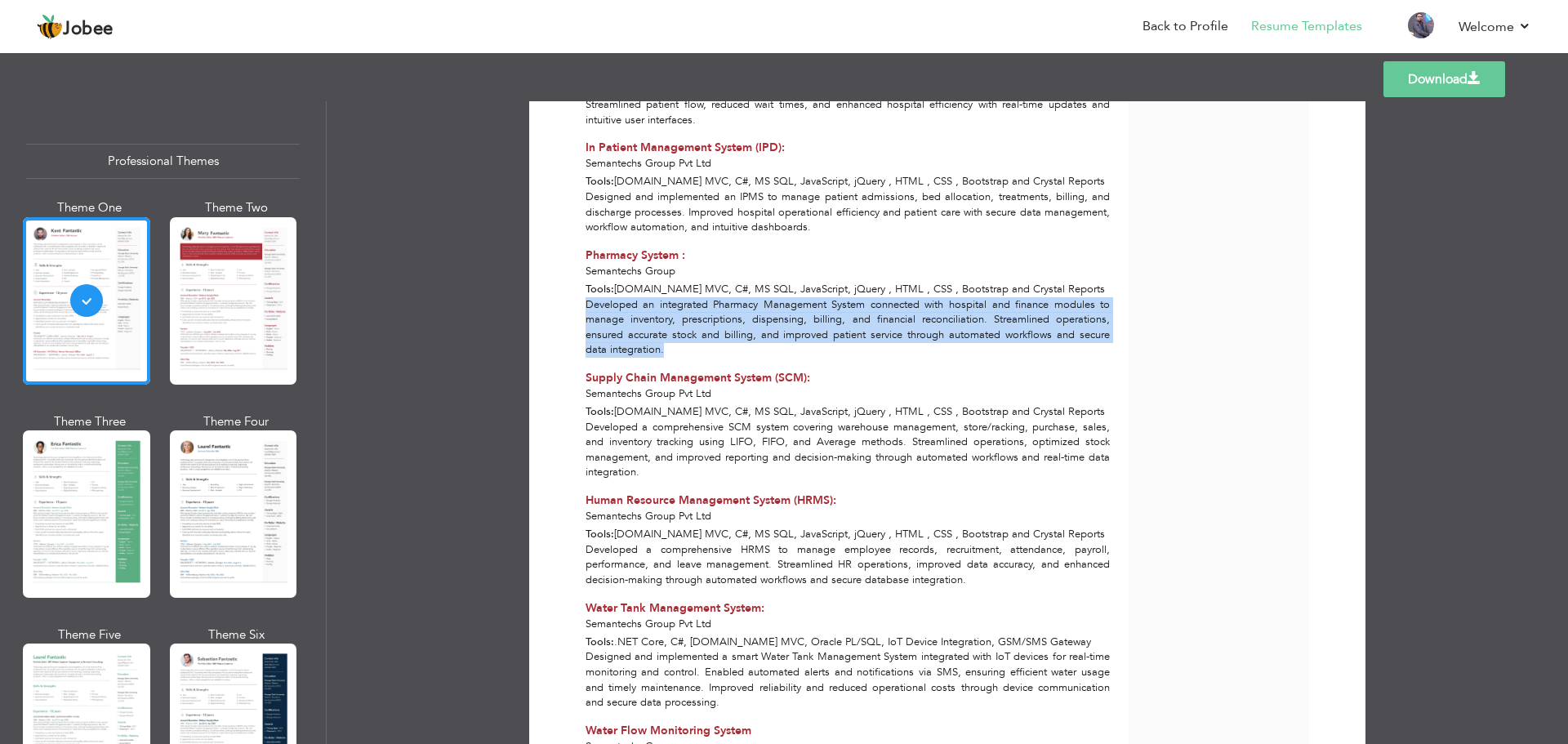
scroll to position [2122, 0]
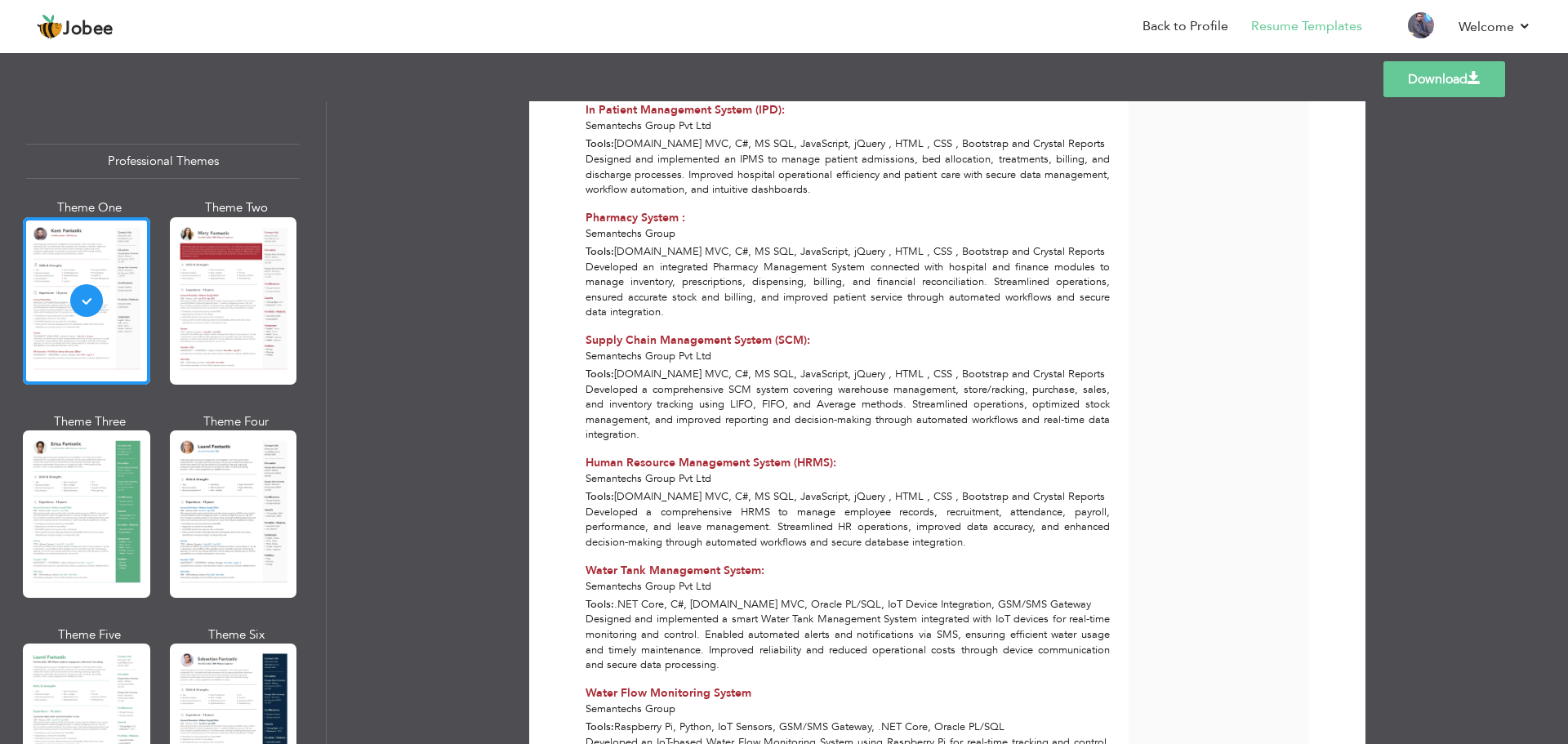
click at [665, 332] on span "Supply Chain Management System (SCM):" at bounding box center [698, 340] width 224 height 16
copy div "Supply Chain Management System (SCM):"
click at [644, 382] on div "Developed a comprehensive SCM system covering warehouse management, store/racki…" at bounding box center [848, 413] width 543 height 60
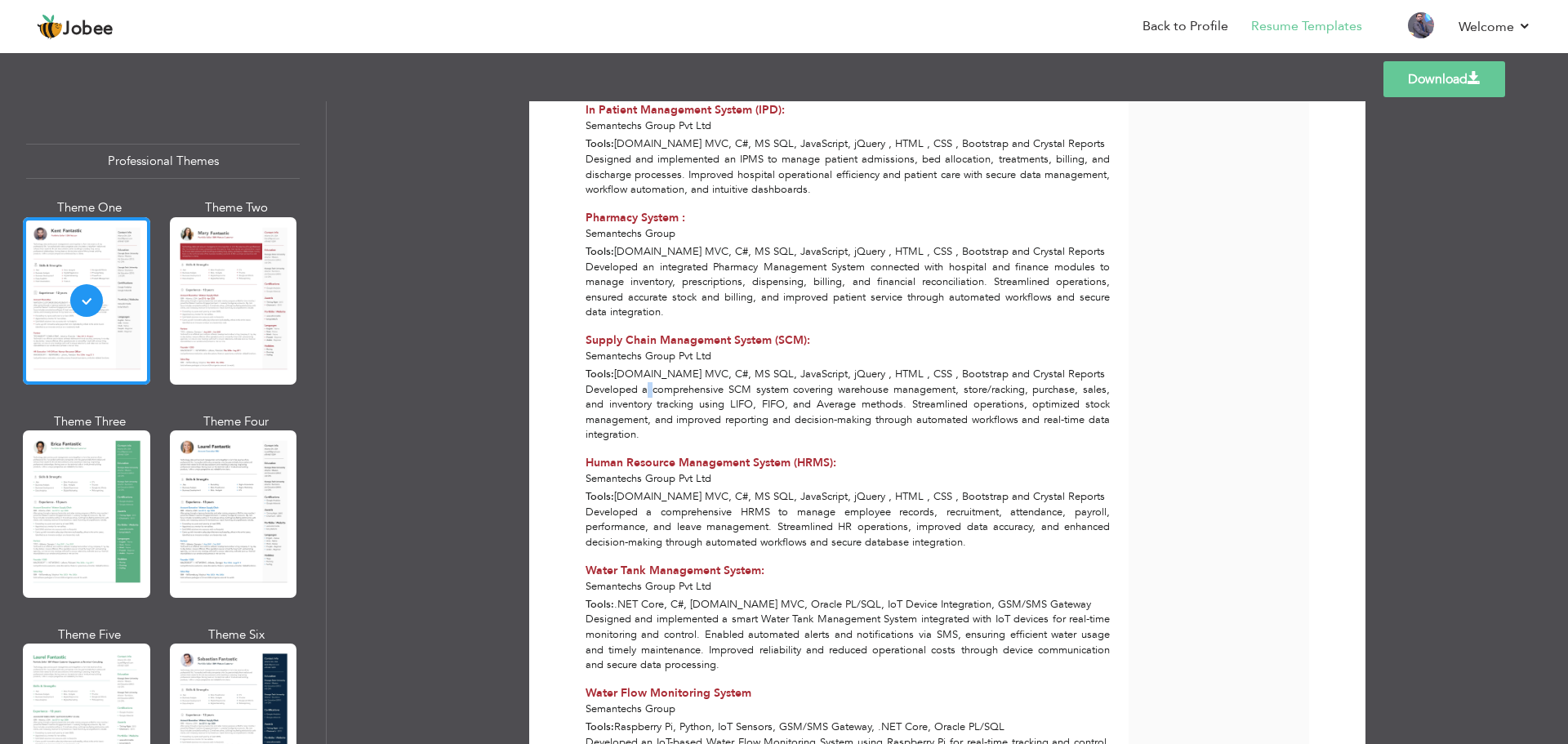
click at [644, 382] on div "Developed a comprehensive SCM system covering warehouse management, store/racki…" at bounding box center [848, 413] width 543 height 60
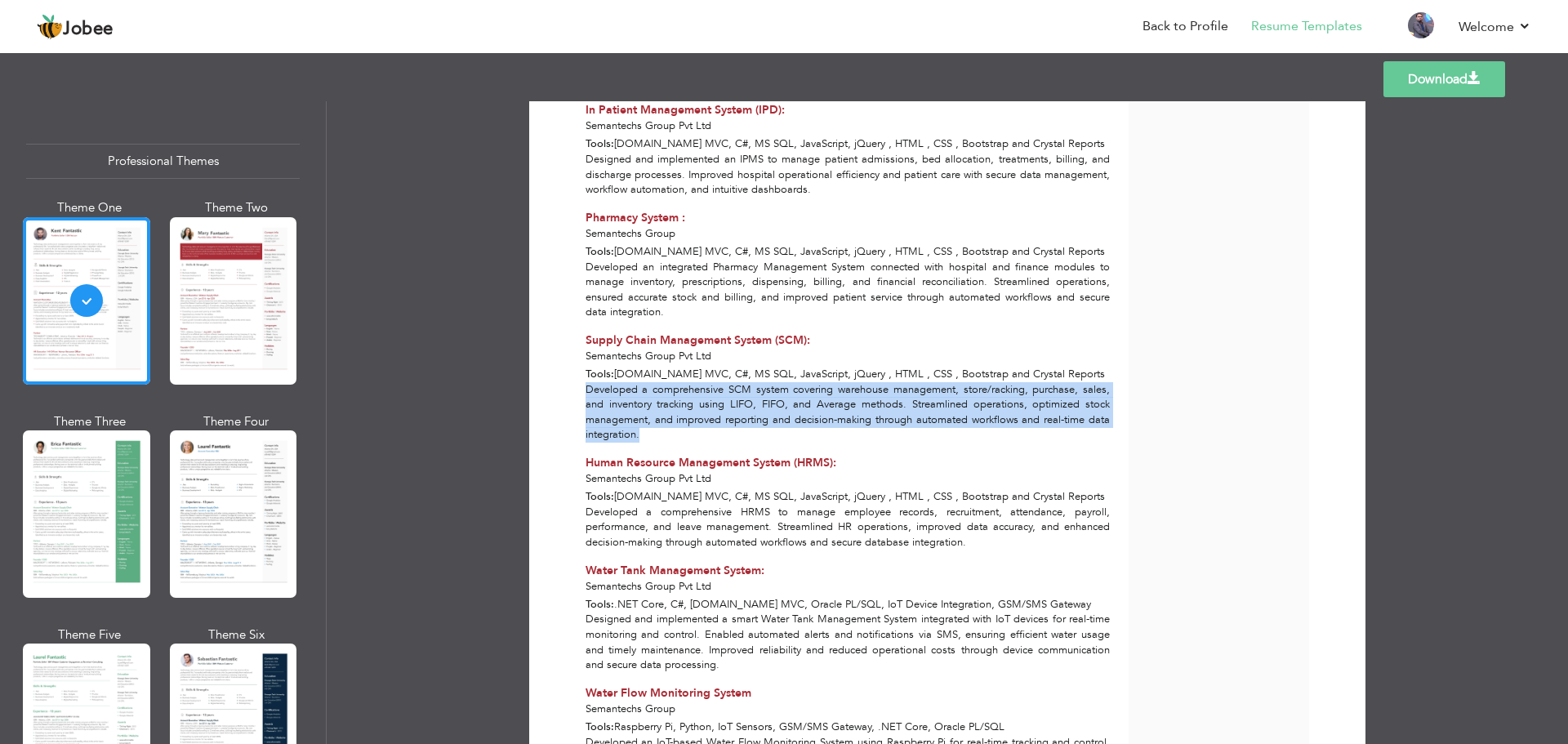
click at [644, 382] on div "Developed a comprehensive SCM system covering warehouse management, store/racki…" at bounding box center [848, 413] width 543 height 60
copy div "Developed a comprehensive SCM system covering warehouse management, store/racki…"
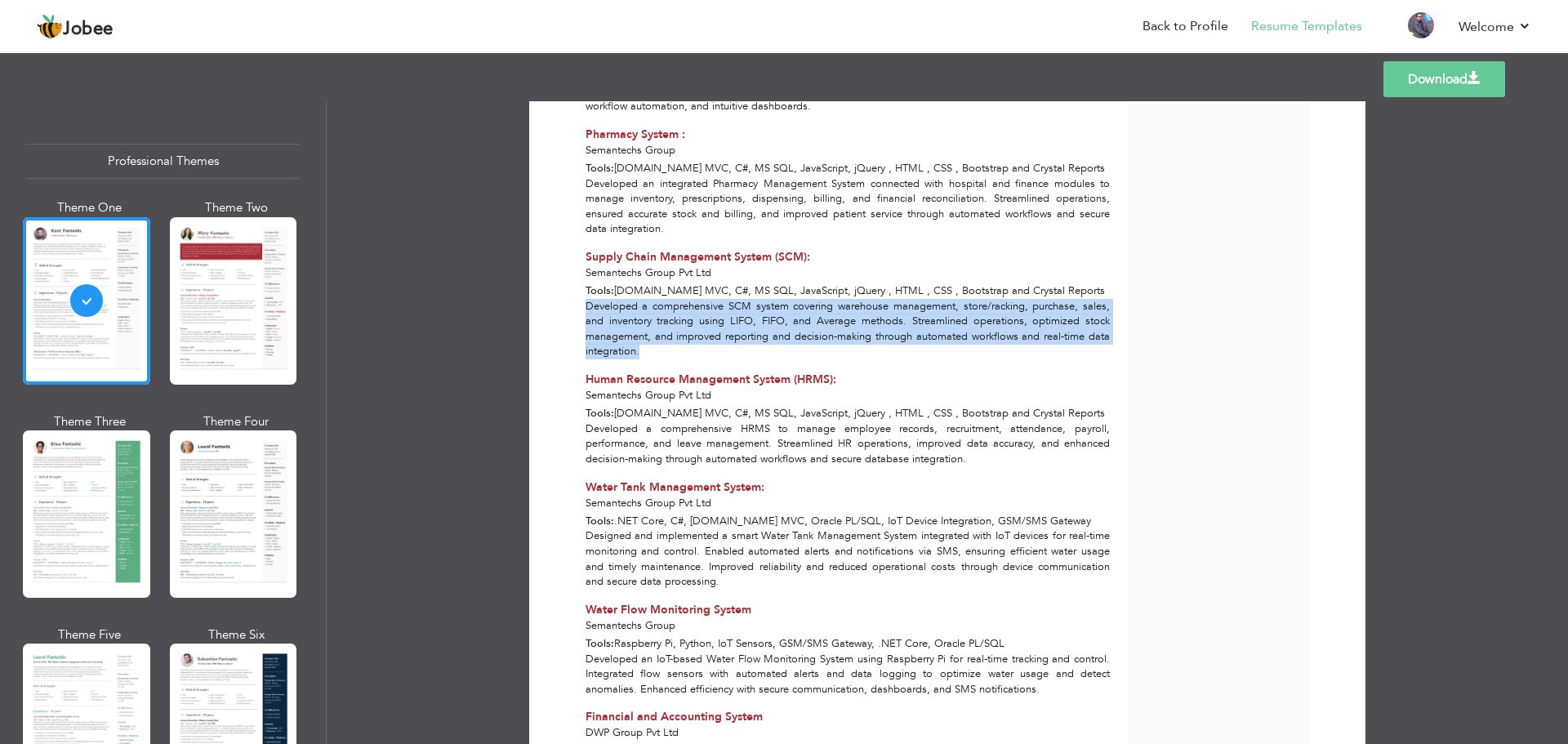
scroll to position [2286, 0]
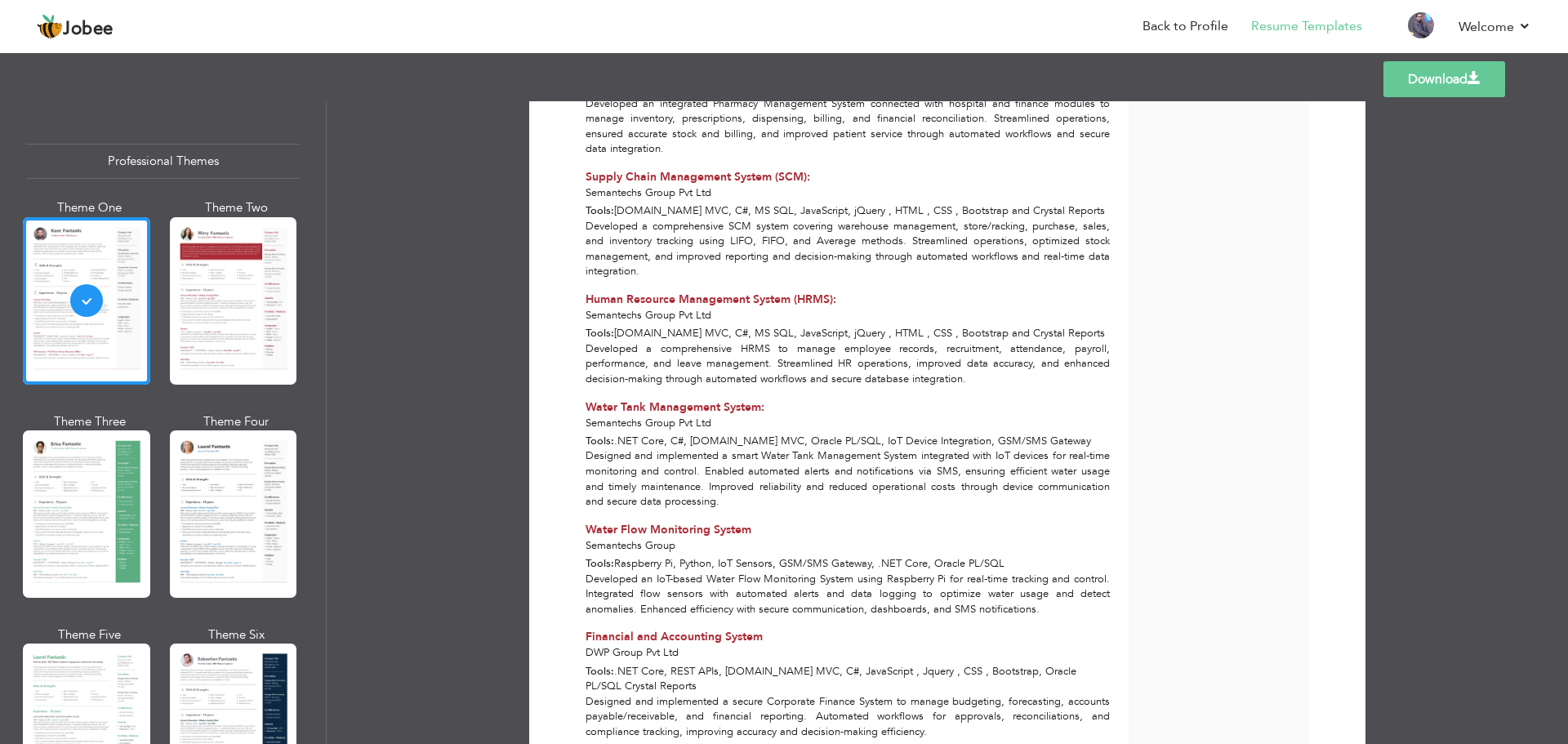
click at [699, 341] on div "Developed a comprehensive HRMS to manage employee records, recruitment, attenda…" at bounding box center [848, 363] width 543 height 46
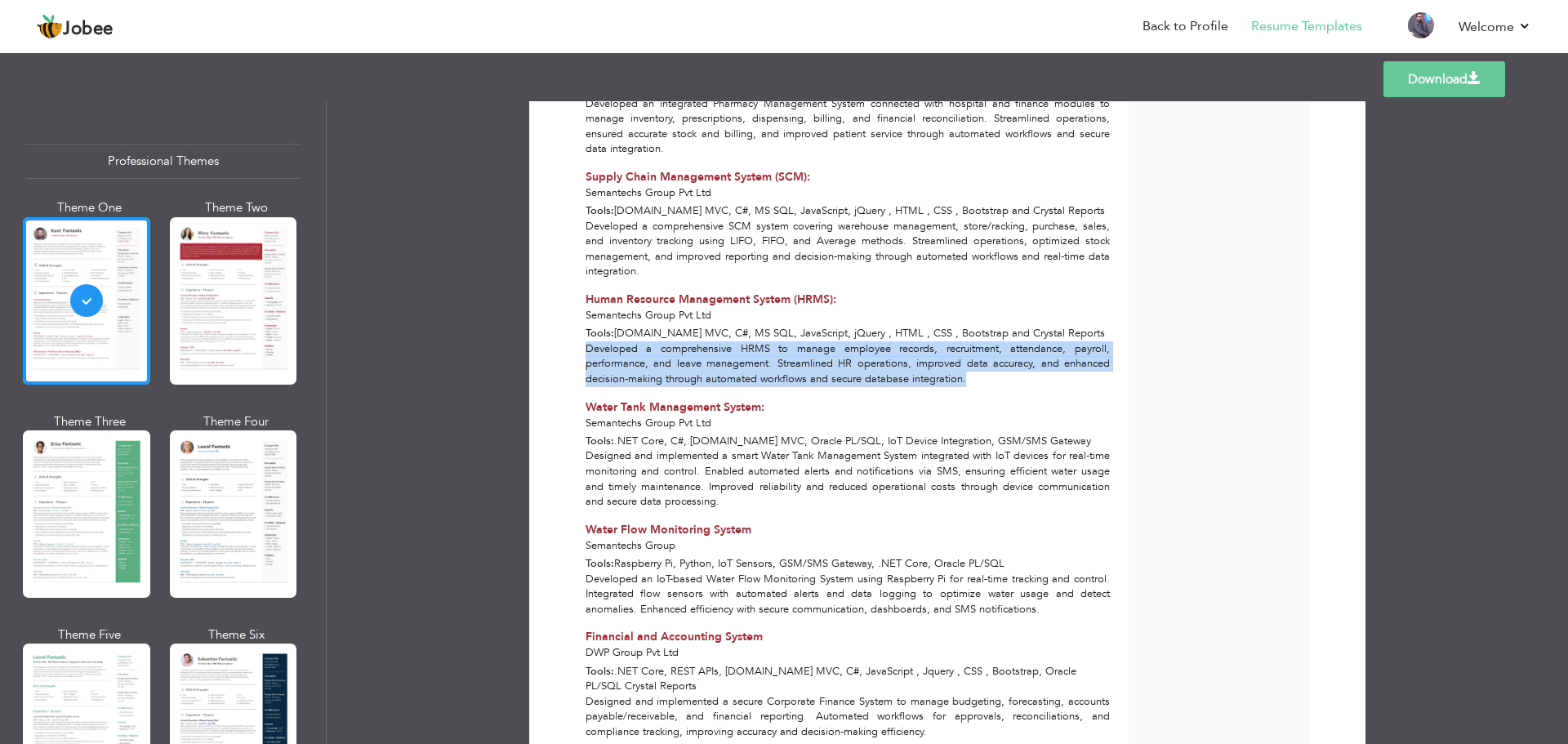
click at [699, 341] on div "Developed a comprehensive HRMS to manage employee records, recruitment, attenda…" at bounding box center [848, 363] width 543 height 46
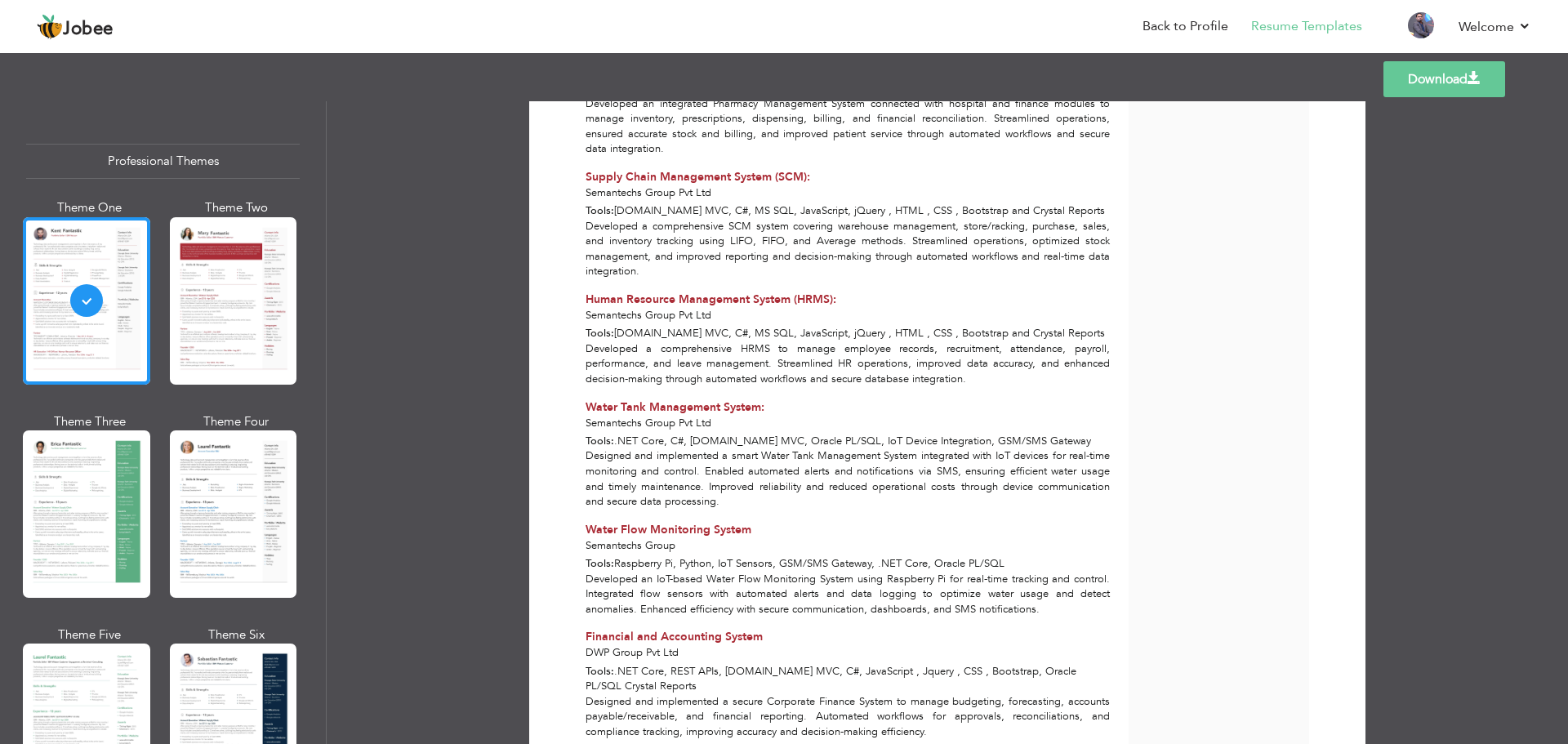
click at [659, 292] on span "Human Resource Management System (HRMS):" at bounding box center [711, 299] width 250 height 16
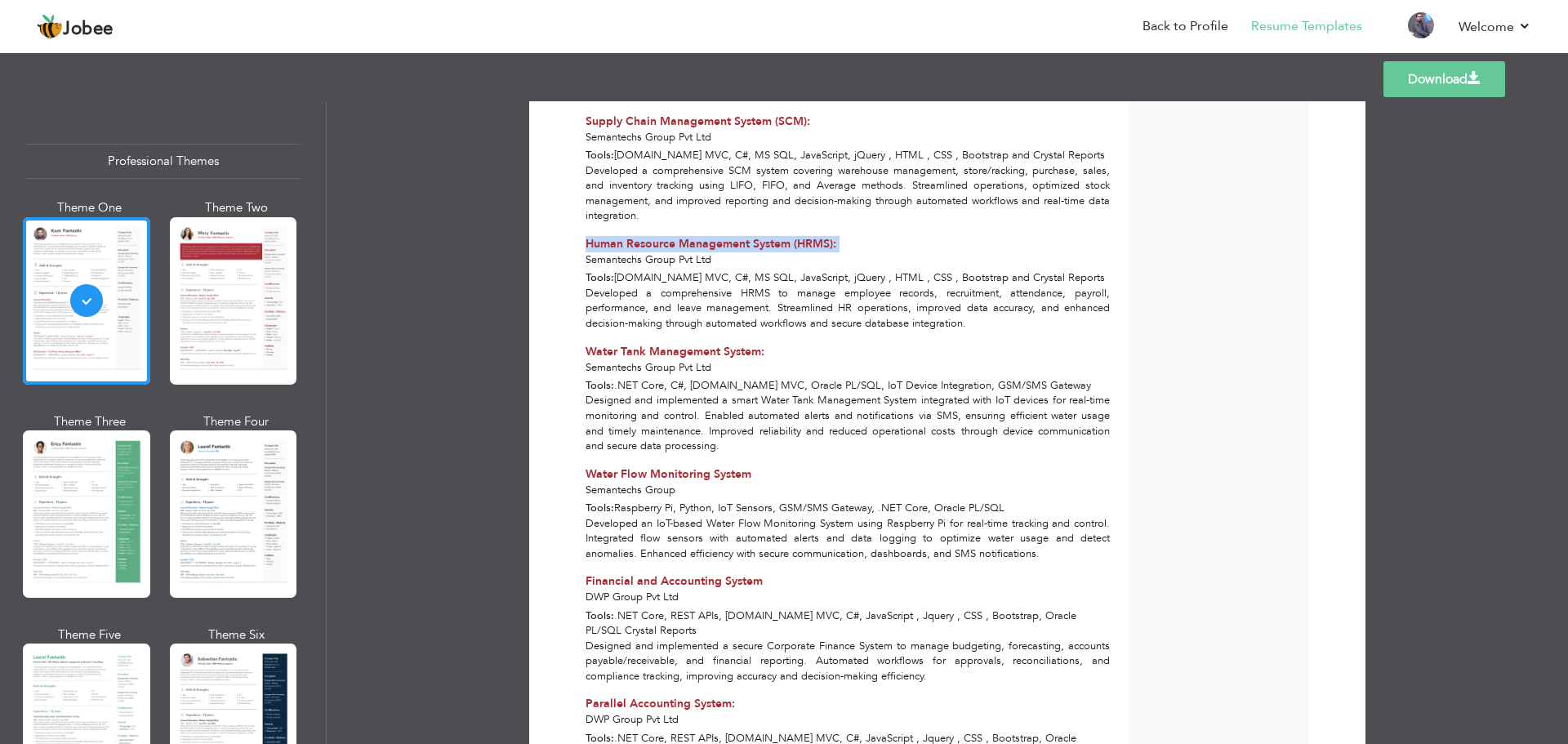
scroll to position [2368, 0]
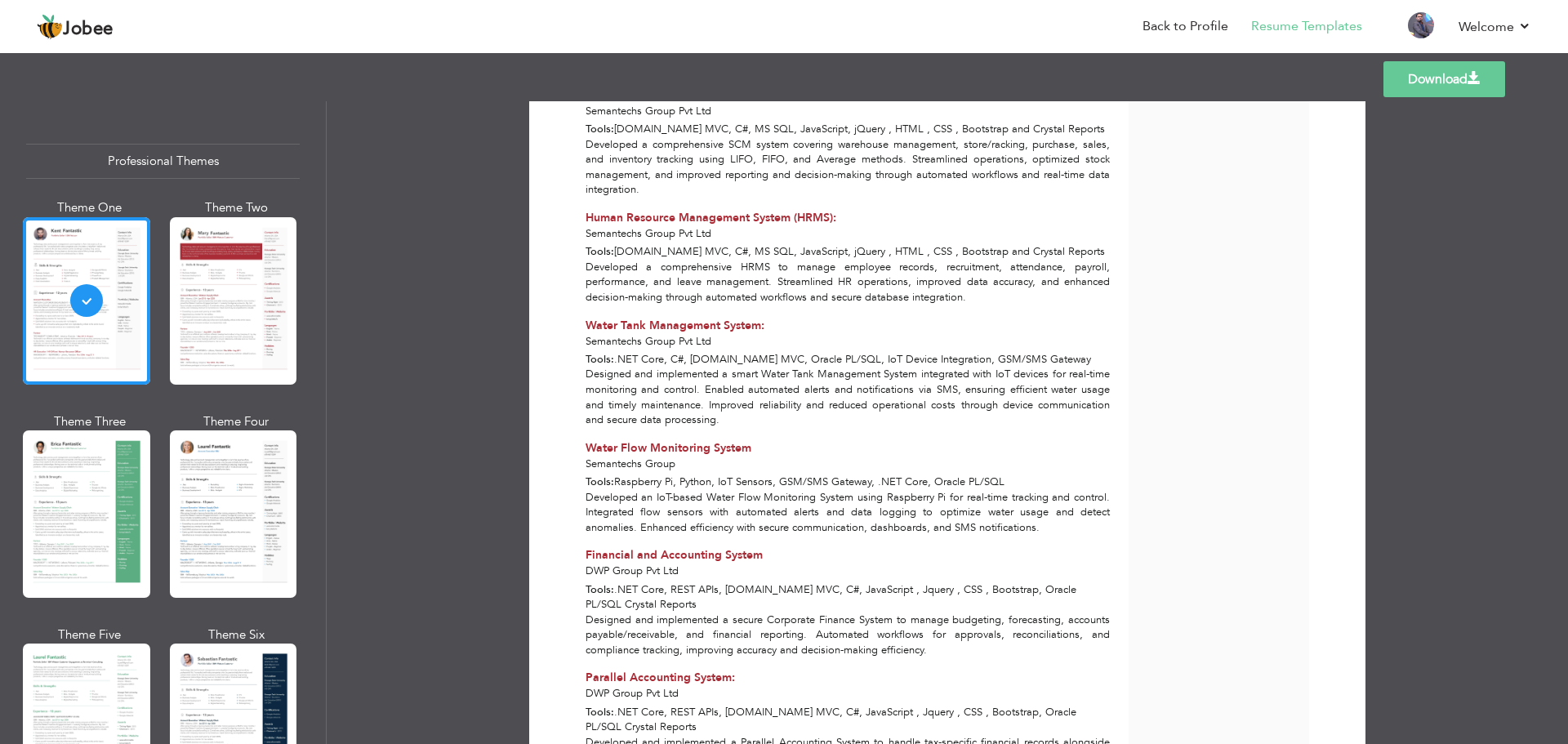
click at [652, 318] on span "Water Tank Management System:" at bounding box center [674, 325] width 179 height 16
click at [696, 367] on div "Designed and implemented a smart Water Tank Management System integrated with I…" at bounding box center [848, 397] width 543 height 60
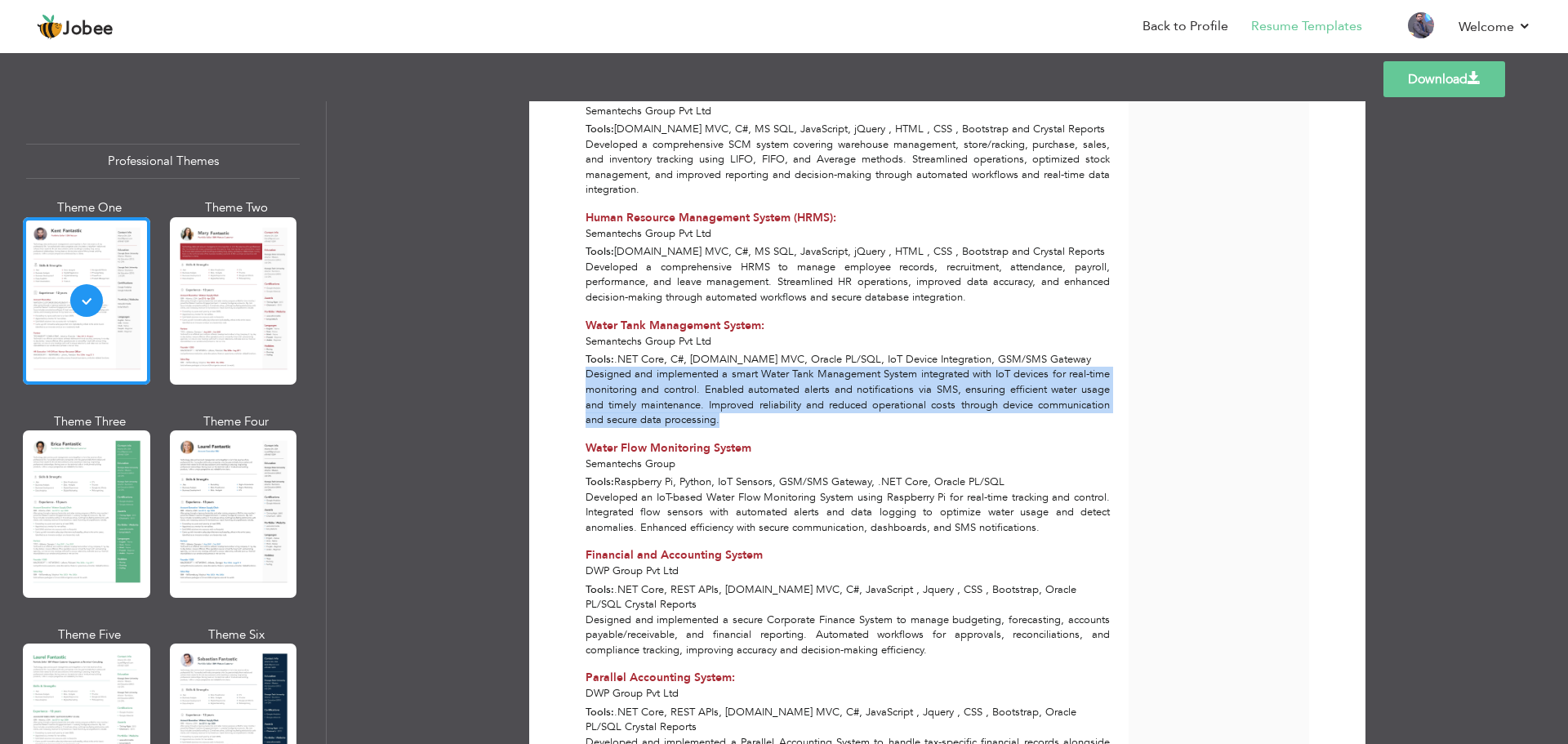
click at [696, 367] on div "Designed and implemented a smart Water Tank Management System integrated with I…" at bounding box center [848, 397] width 543 height 60
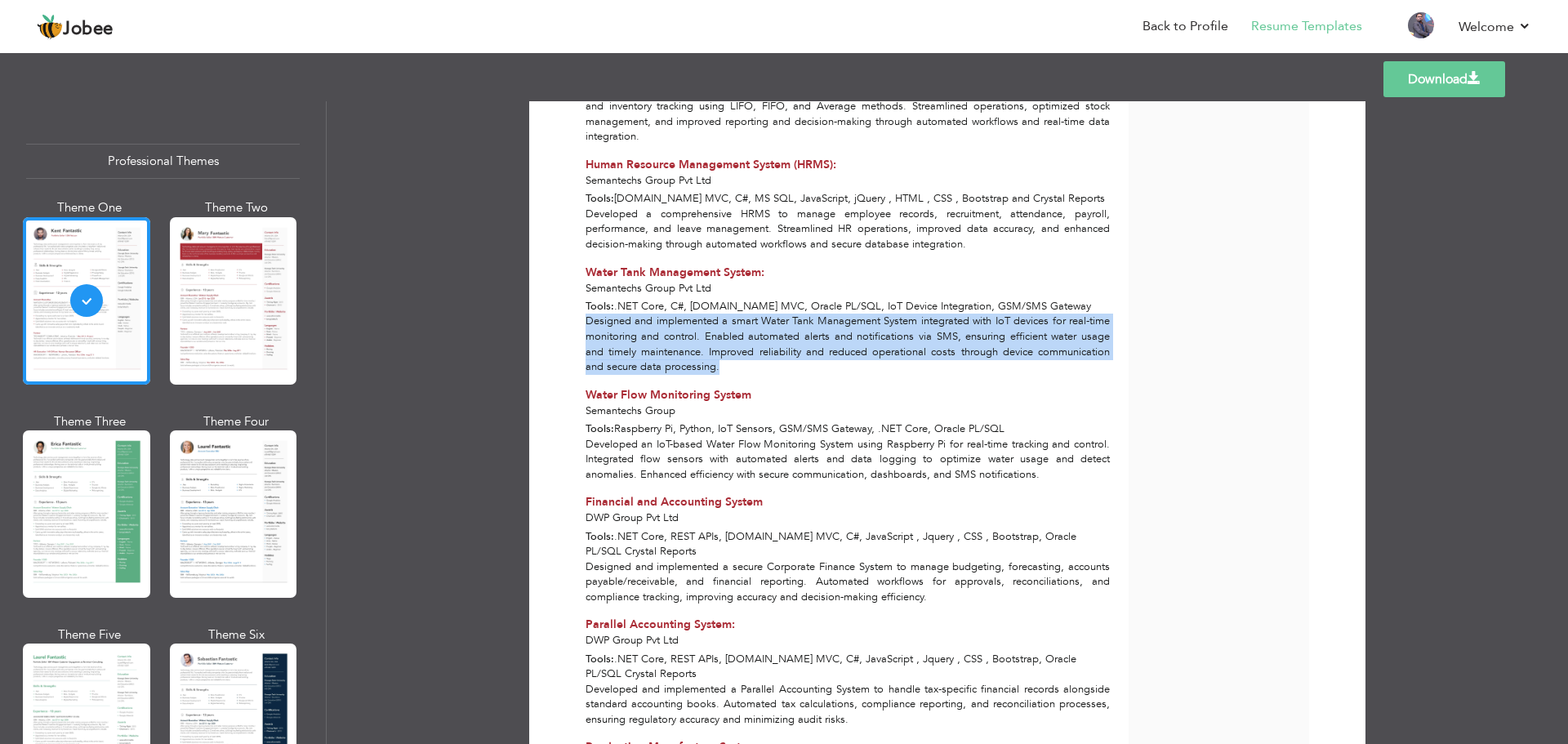
scroll to position [2450, 0]
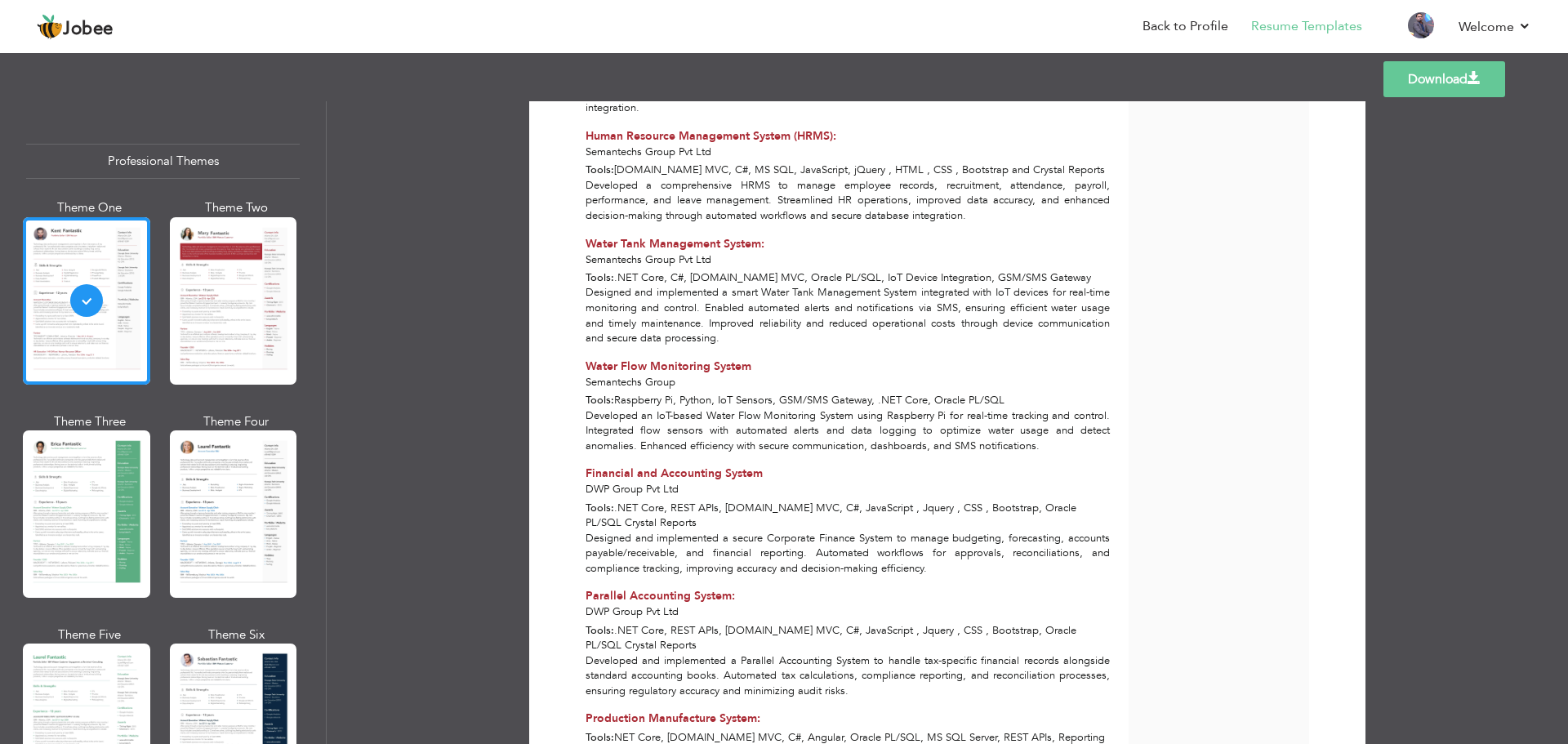
click at [677, 358] on span "Water Flow Monitoring System" at bounding box center [668, 366] width 166 height 16
click at [692, 393] on span "Raspberry Pi, Python, IoT Sensors, GSM/SMS Gateway, .NET Core, Oracle PL/SQL" at bounding box center [809, 400] width 390 height 15
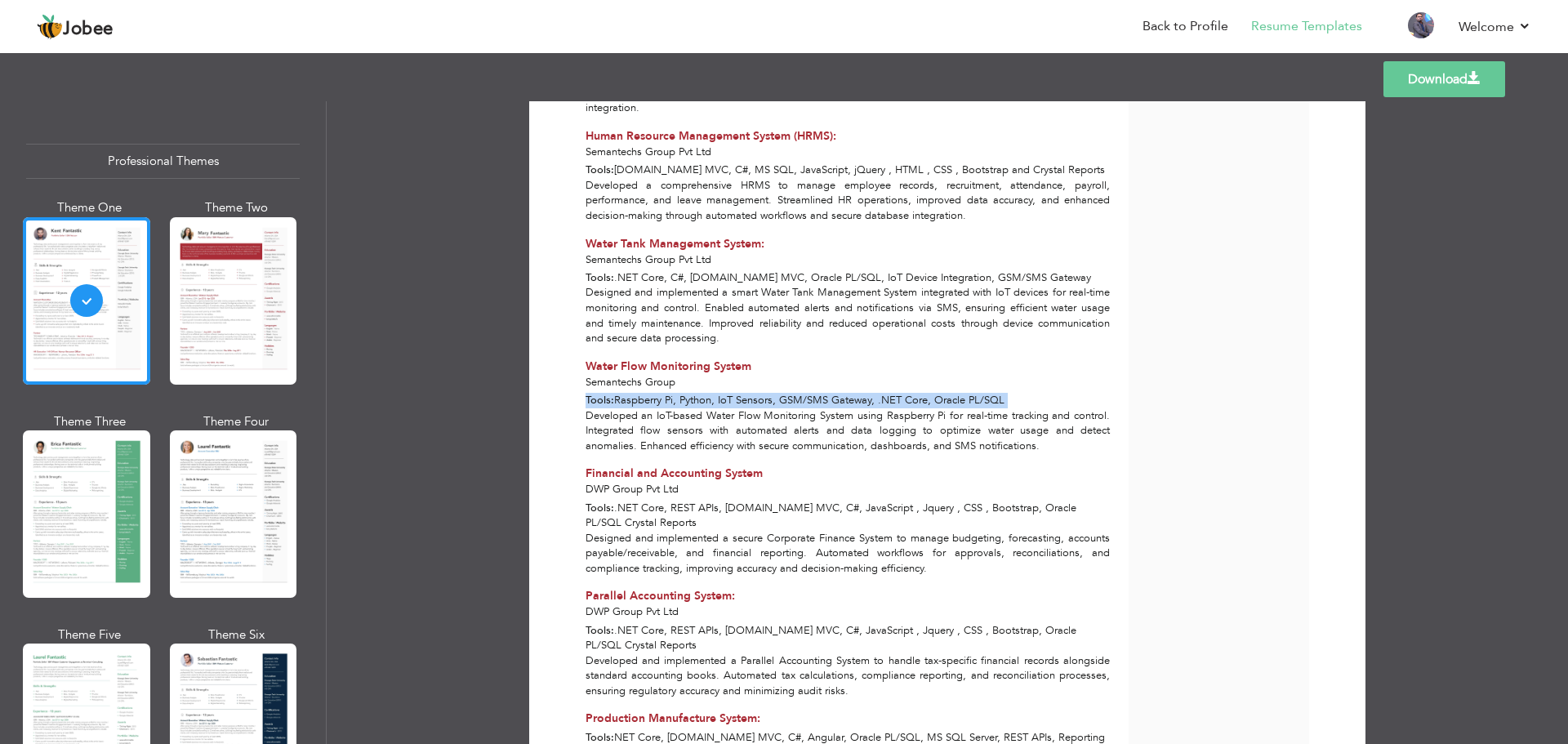
click at [692, 393] on span "Raspberry Pi, Python, IoT Sensors, GSM/SMS Gateway, .NET Core, Oracle PL/SQL" at bounding box center [809, 400] width 390 height 15
click at [694, 408] on div "Developed an IoT-based Water Flow Monitoring System using Raspberry Pi for real…" at bounding box center [848, 431] width 543 height 46
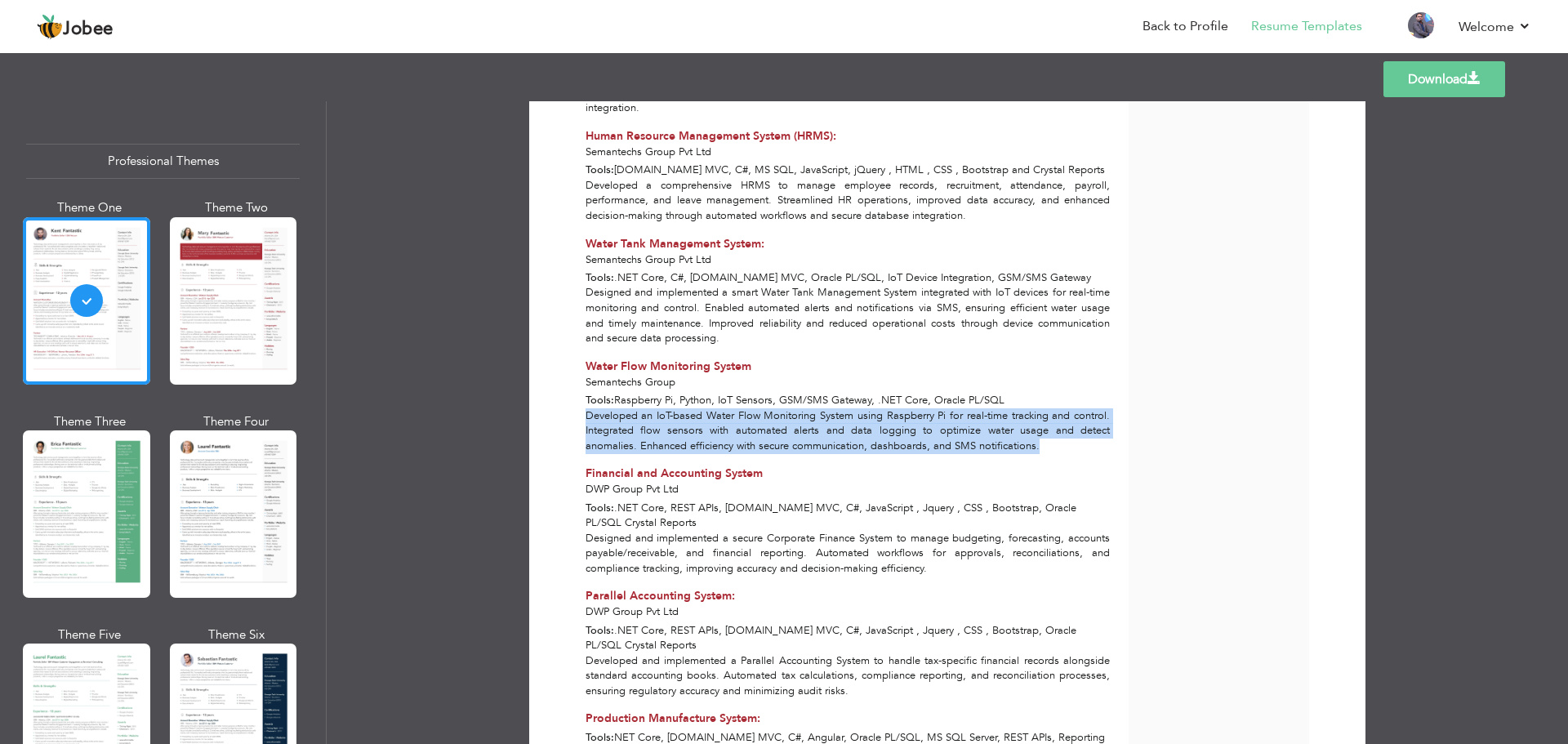
click at [694, 408] on div "Developed an IoT-based Water Flow Monitoring System using Raspberry Pi for real…" at bounding box center [848, 431] width 543 height 46
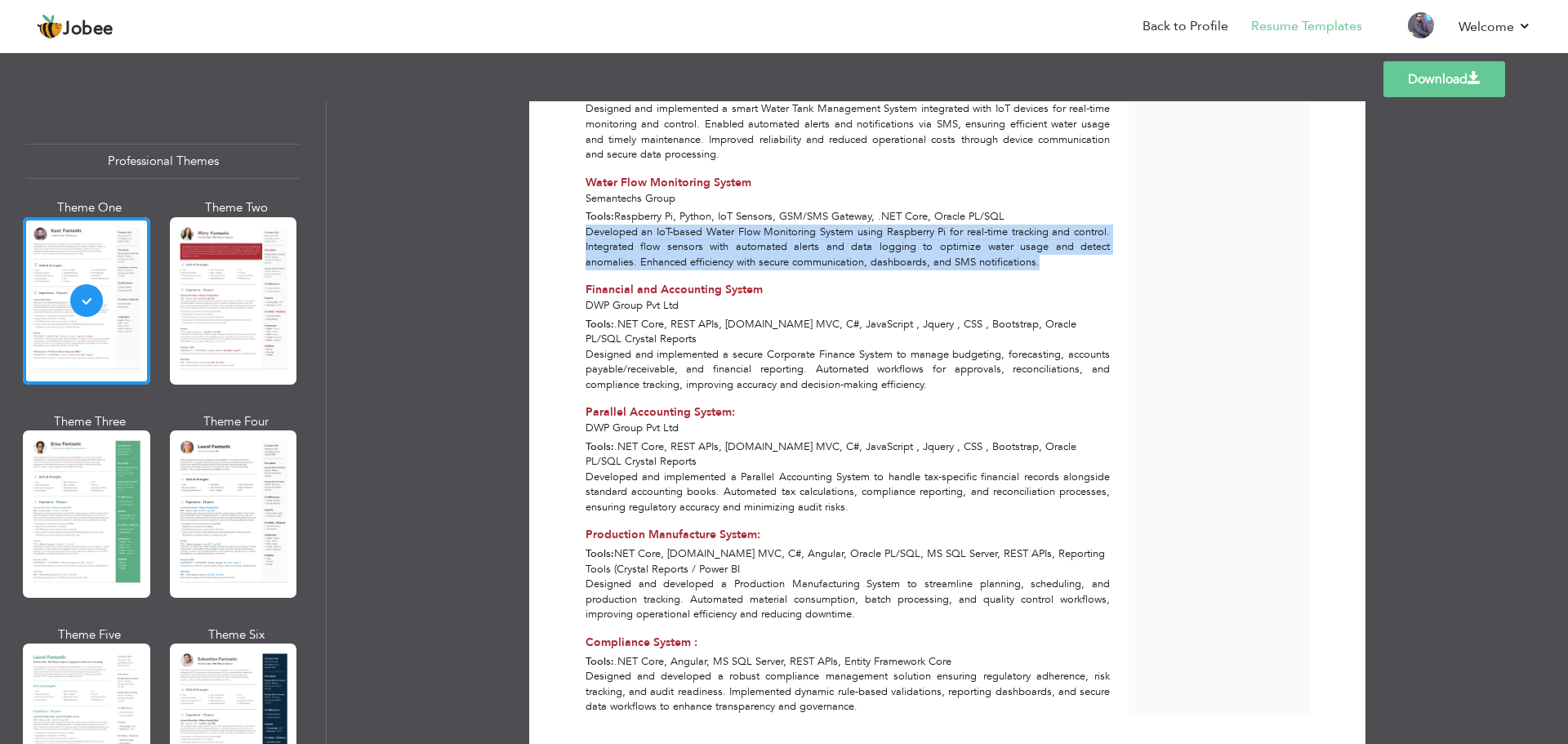
scroll to position [2637, 0]
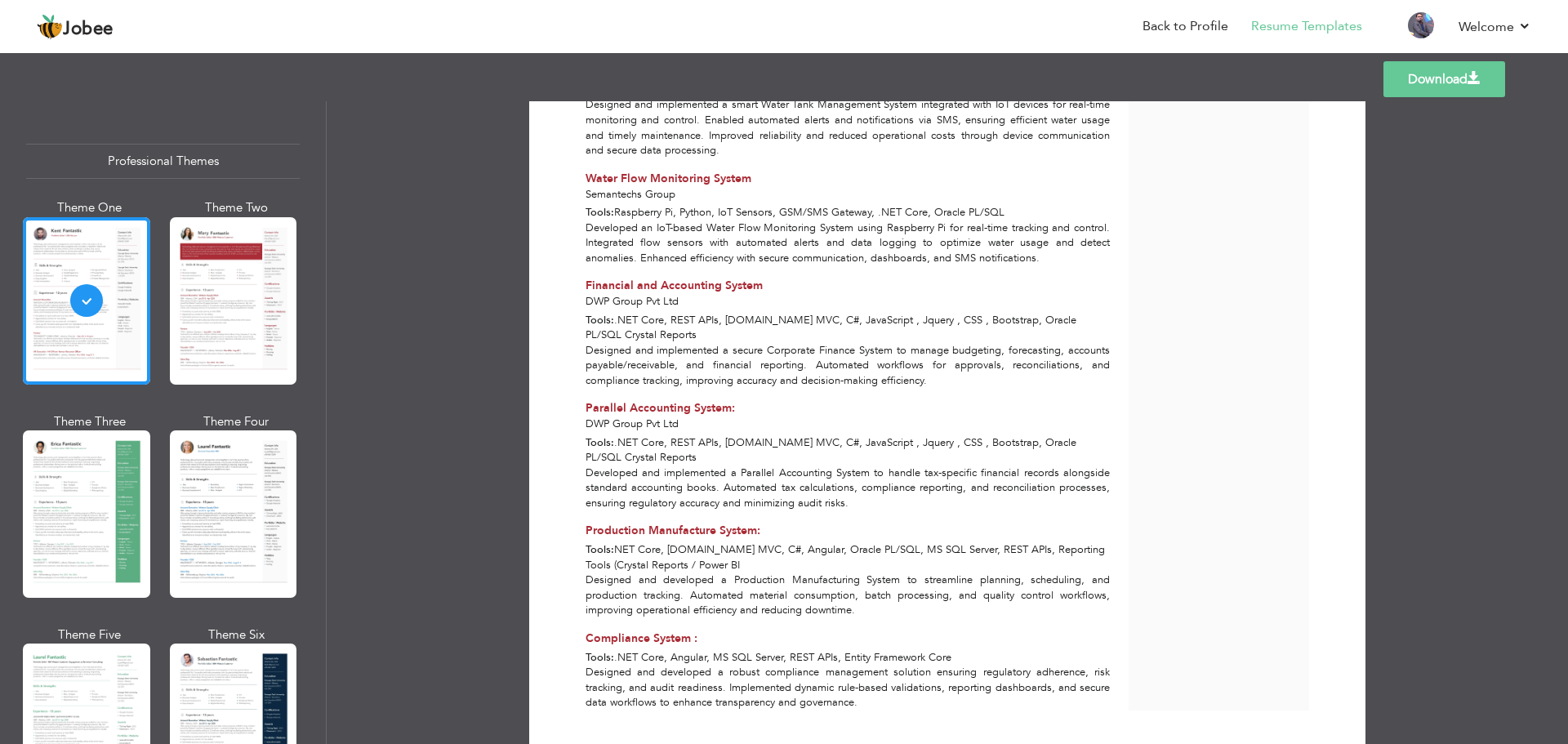
click at [678, 343] on div "Designed and implemented a secure Corporate Finance System to manage budgeting,…" at bounding box center [848, 365] width 543 height 46
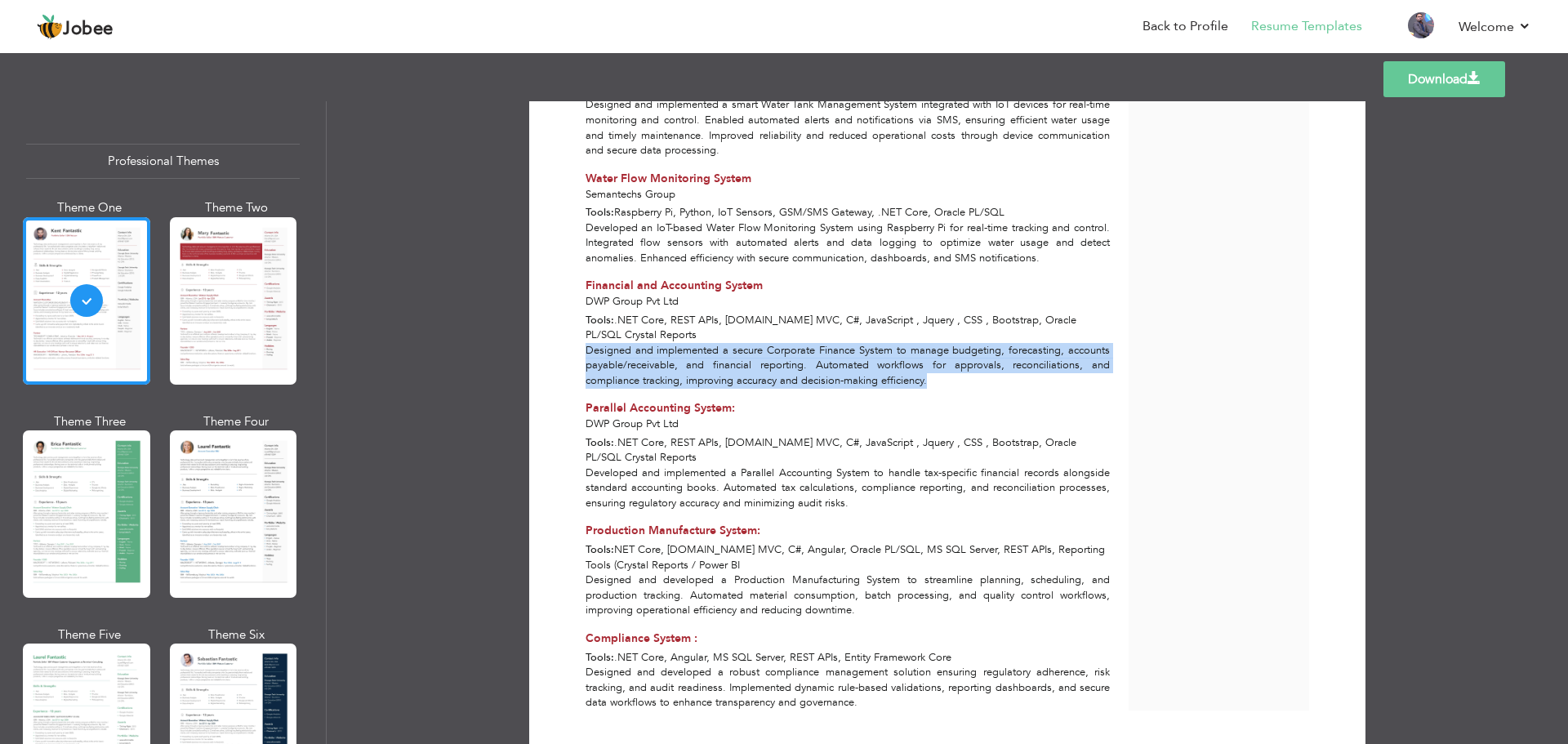
click at [678, 343] on div "Designed and implemented a secure Corporate Finance System to manage budgeting,…" at bounding box center [848, 365] width 543 height 46
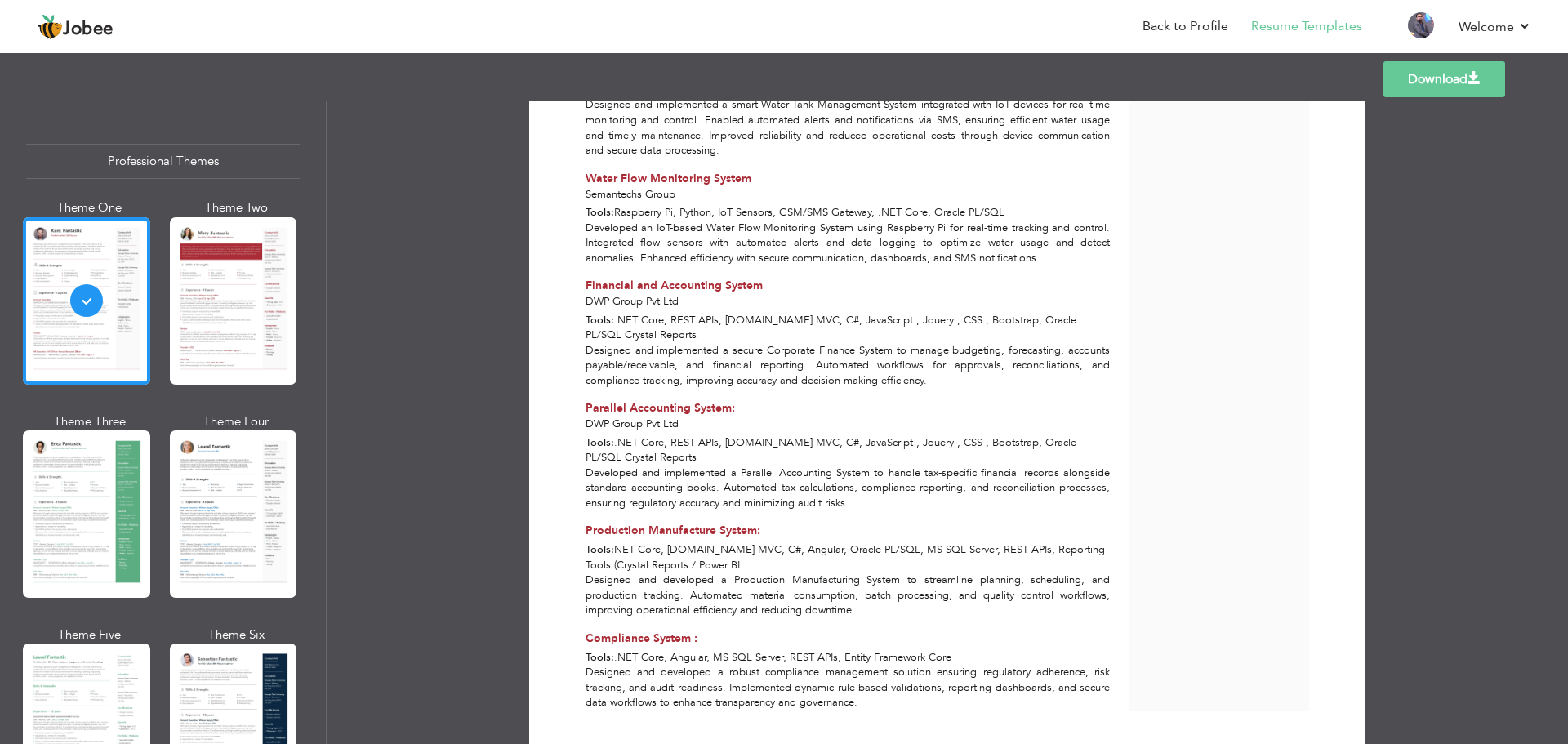
click at [648, 278] on span "Financial and Accounting System" at bounding box center [673, 286] width 177 height 16
click at [675, 400] on span "Parallel Accounting System:" at bounding box center [660, 407] width 149 height 16
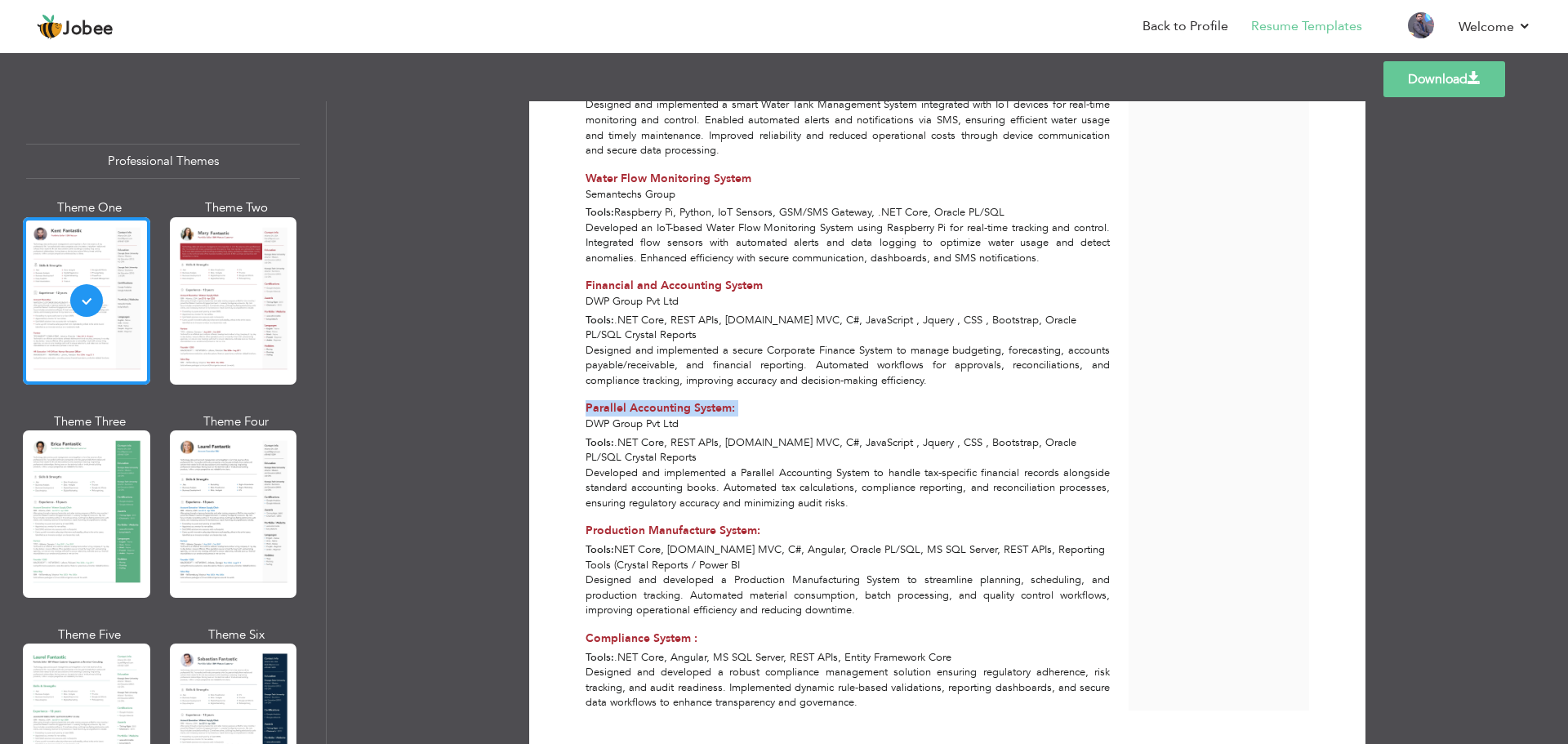
click at [675, 400] on span "Parallel Accounting System:" at bounding box center [660, 407] width 149 height 16
click at [689, 465] on div "Developed and implemented a Parallel Accounting System to handle tax-specific f…" at bounding box center [848, 488] width 543 height 46
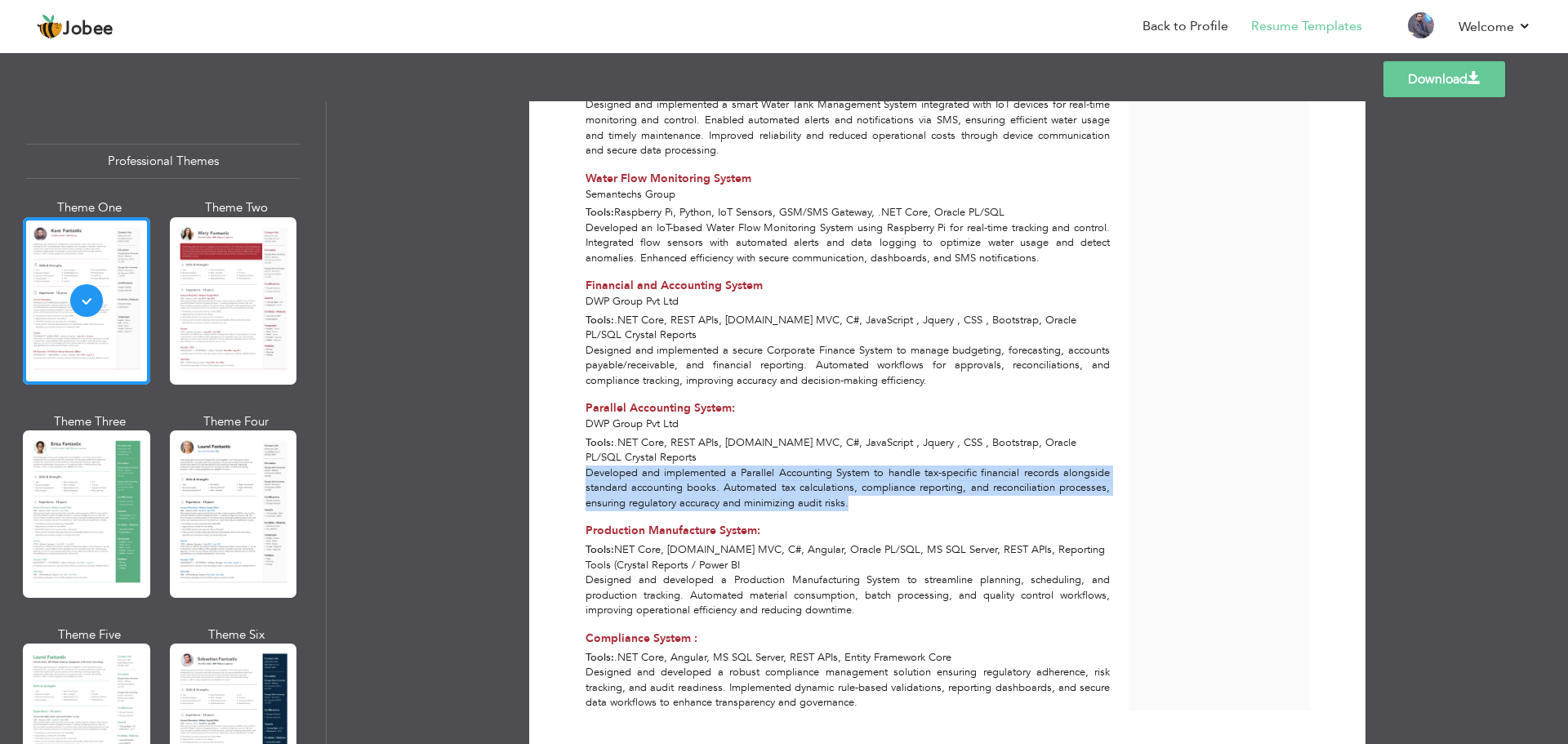
click at [689, 465] on div "Developed and implemented a Parallel Accounting System to handle tax-specific f…" at bounding box center [848, 488] width 543 height 46
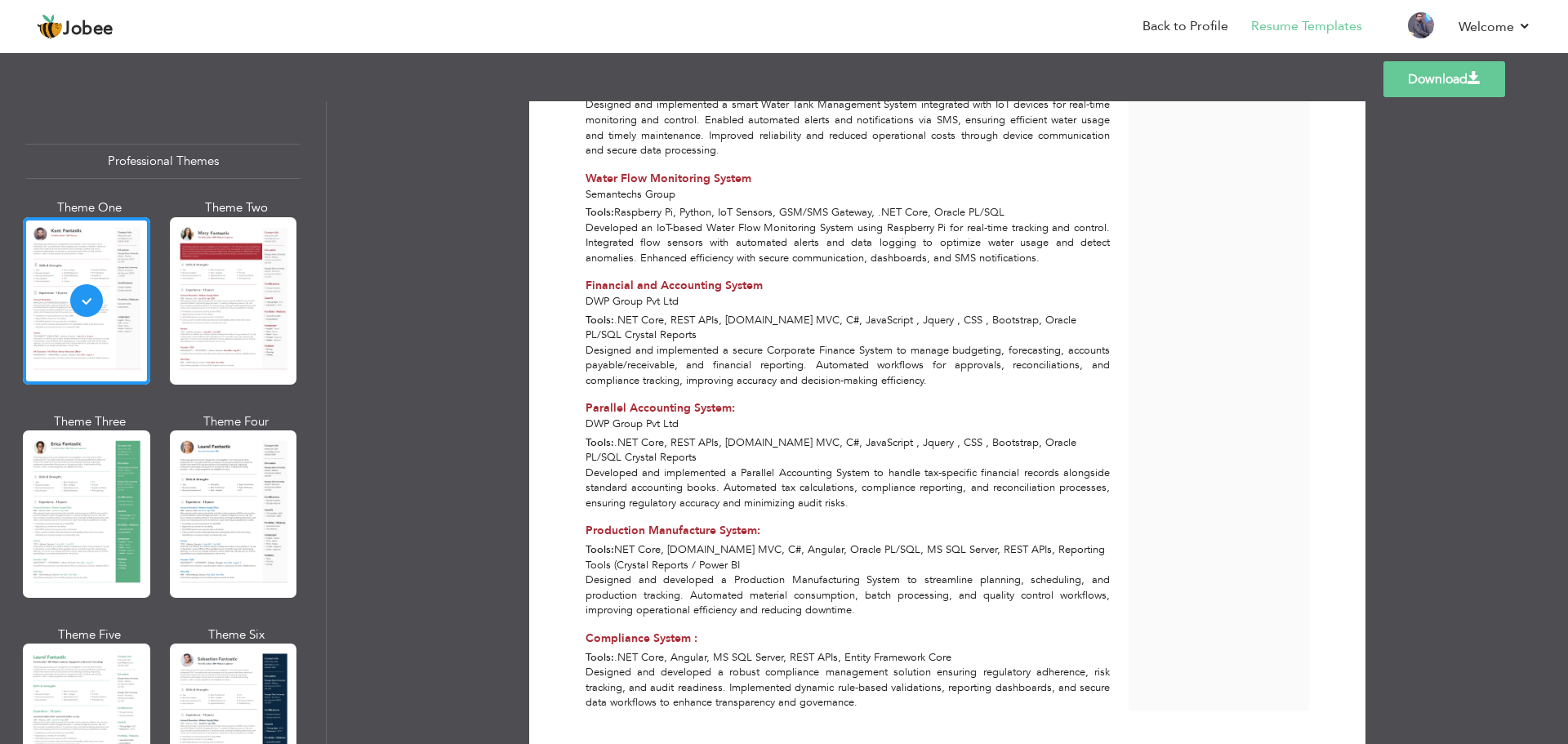
click at [682, 522] on span "Production Manufacture System:" at bounding box center [673, 530] width 174 height 16
click at [683, 522] on span "Production Manufacture System:" at bounding box center [673, 530] width 174 height 16
click at [686, 542] on span "NET Core, [DOMAIN_NAME] MVC, C#, Angular, Oracle PL/SQL, MS SQL Server, REST AP…" at bounding box center [845, 557] width 520 height 30
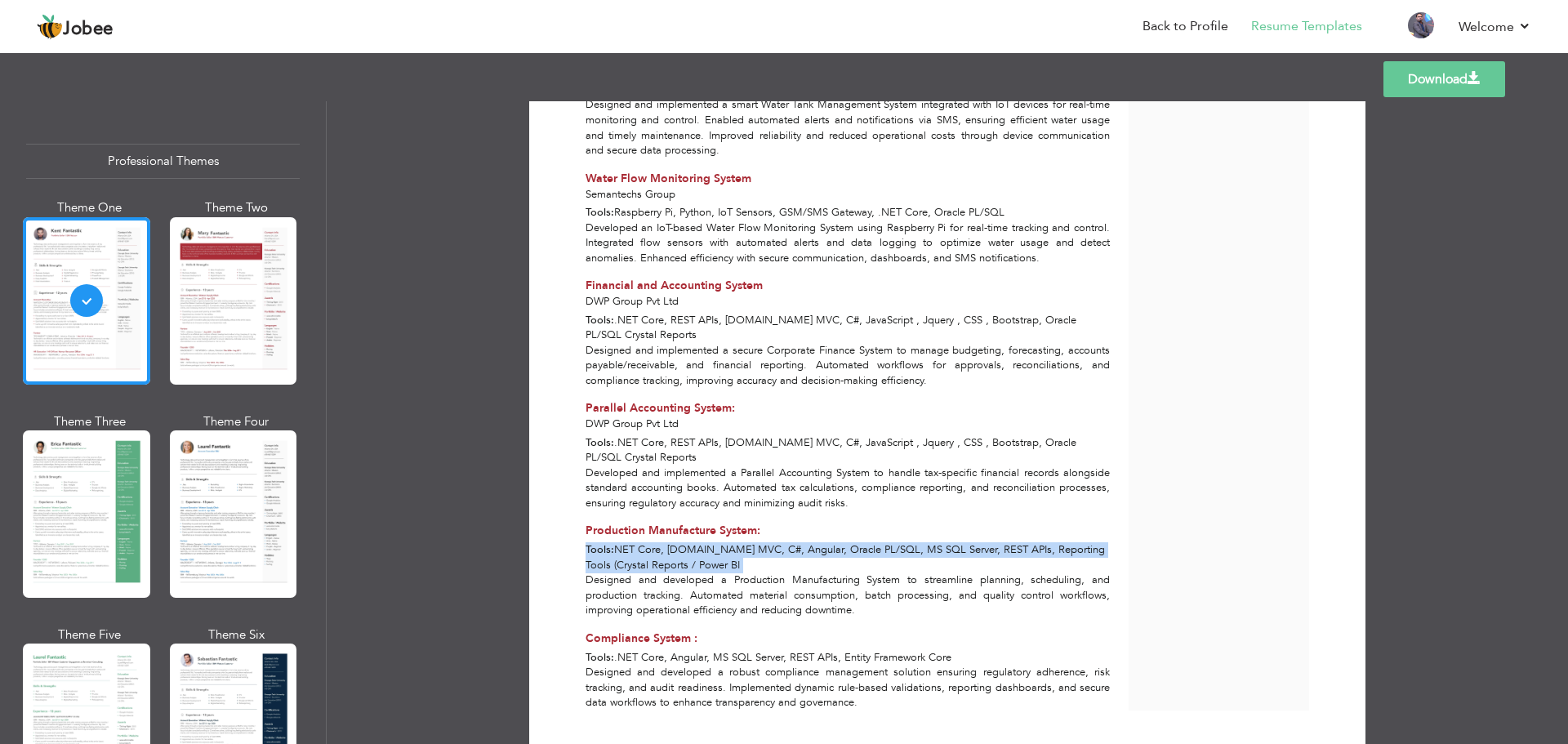
click at [686, 542] on span "NET Core, [DOMAIN_NAME] MVC, C#, Angular, Oracle PL/SQL, MS SQL Server, REST AP…" at bounding box center [845, 557] width 520 height 30
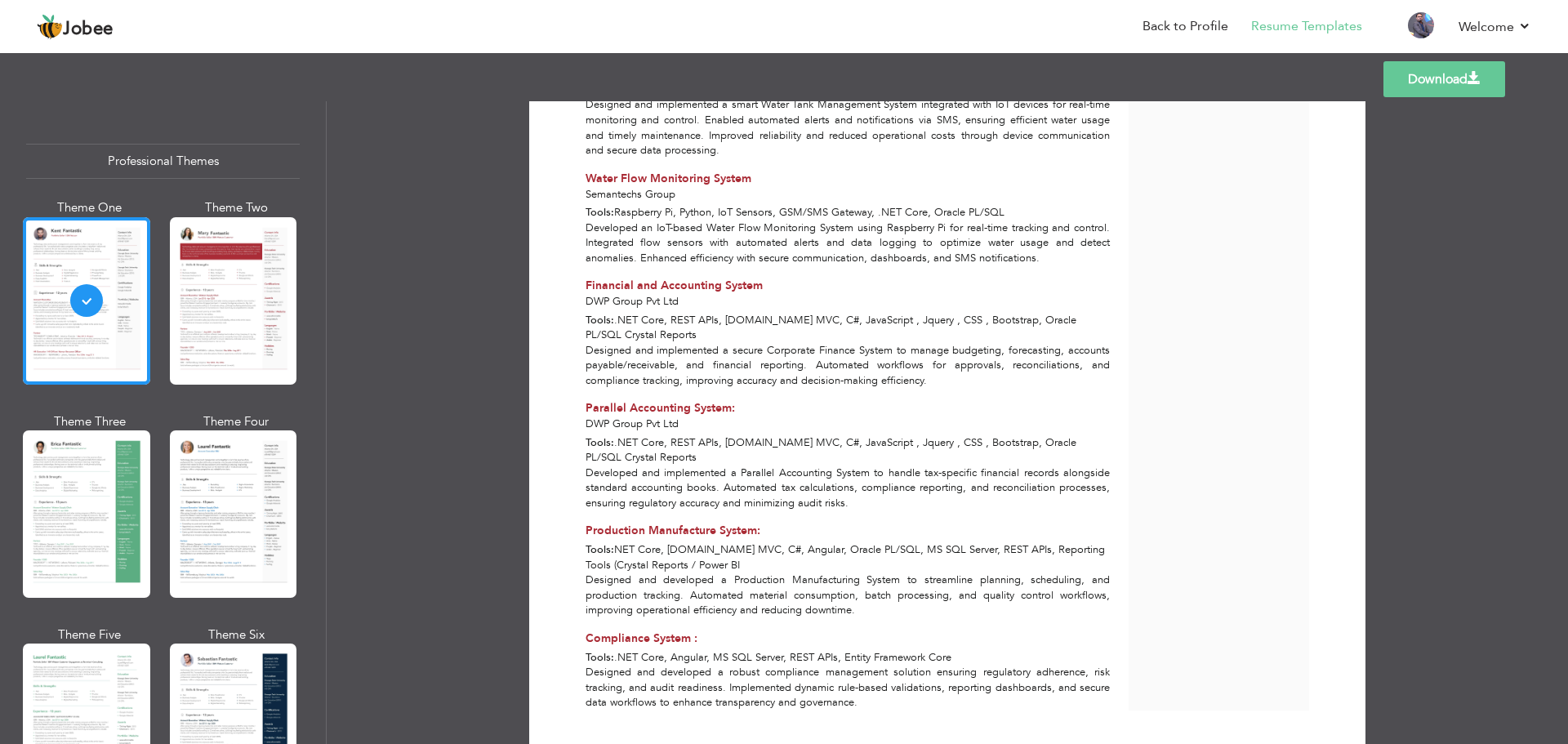
click at [689, 572] on div "Designed and developed a Production Manufacturing System to streamline planning…" at bounding box center [848, 595] width 543 height 46
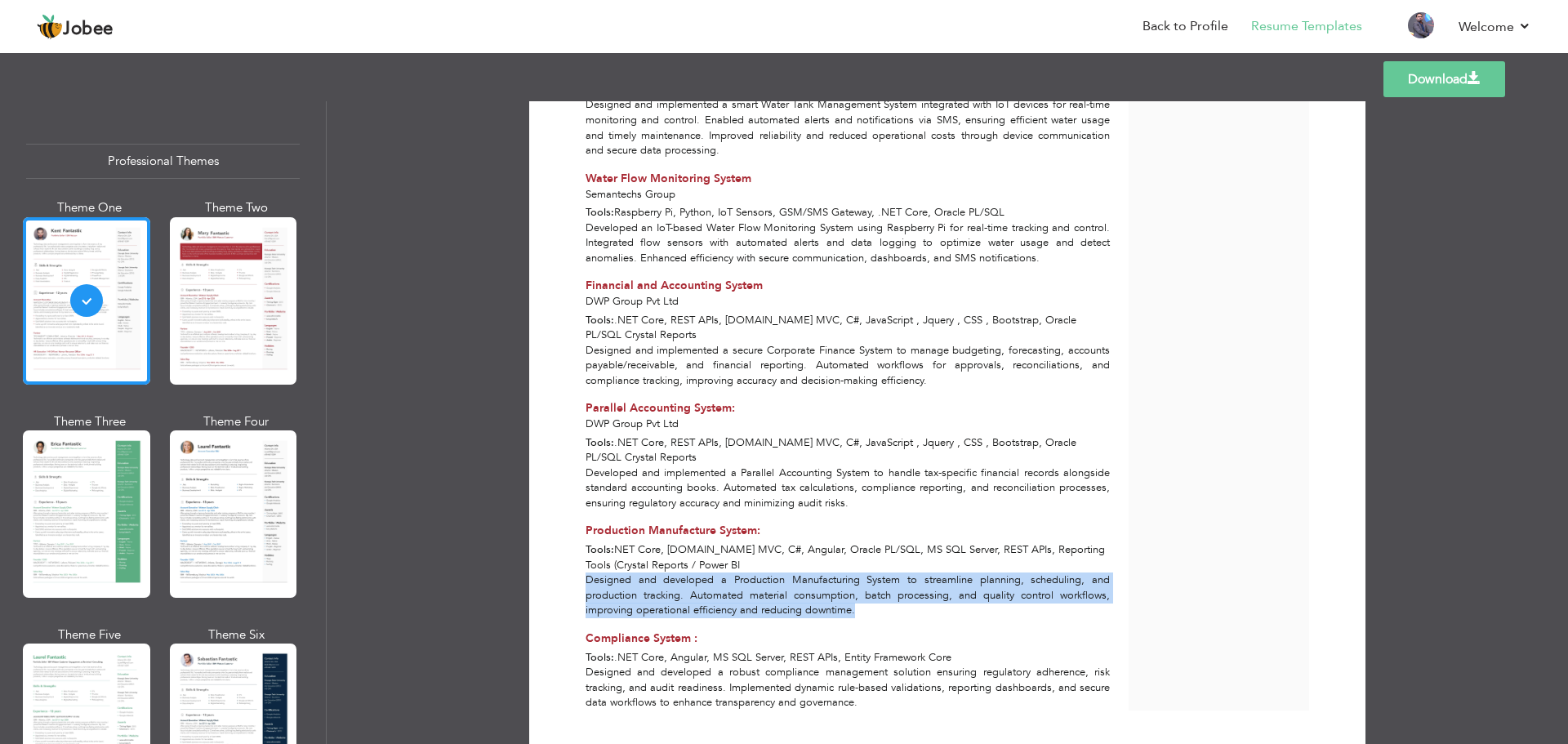
click at [689, 572] on div "Designed and developed a Production Manufacturing System to streamline planning…" at bounding box center [848, 595] width 543 height 46
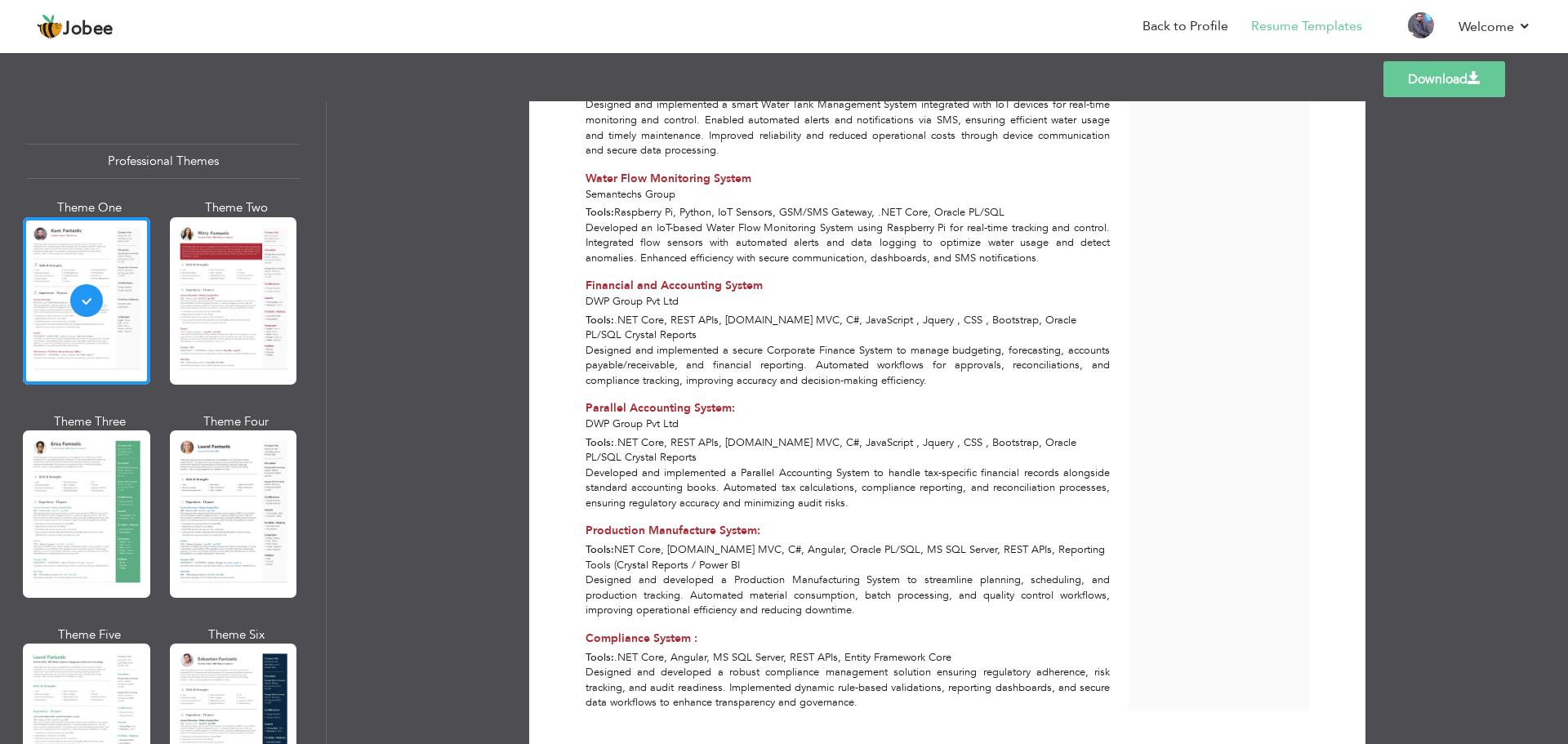
click at [646, 630] on span "Compliance System :" at bounding box center [642, 638] width 112 height 16
click at [719, 665] on div "Designed and developed a robust compliance management solution ensuring regulat…" at bounding box center [848, 687] width 543 height 46
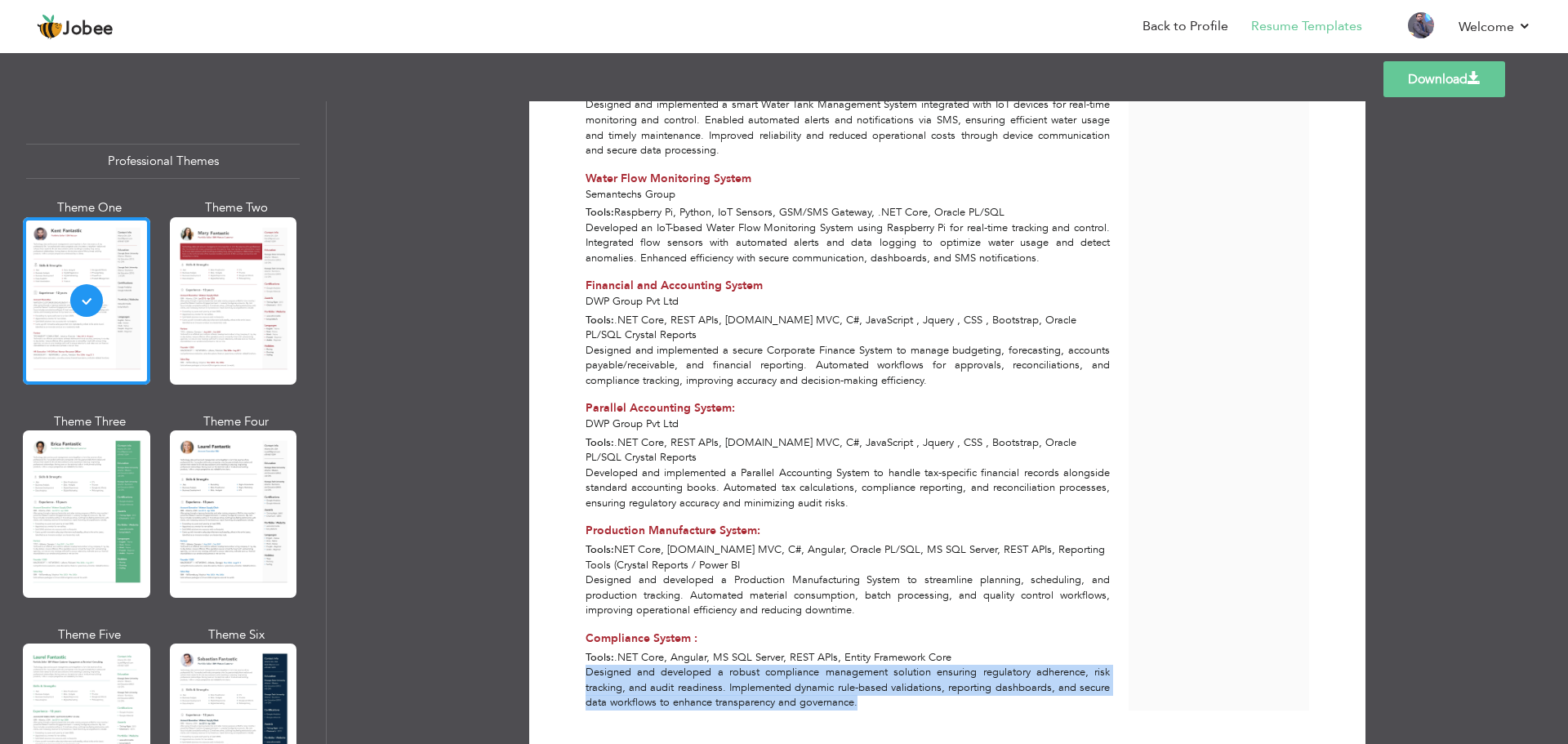
click at [719, 665] on div "Designed and developed a robust compliance management solution ensuring regulat…" at bounding box center [848, 687] width 543 height 46
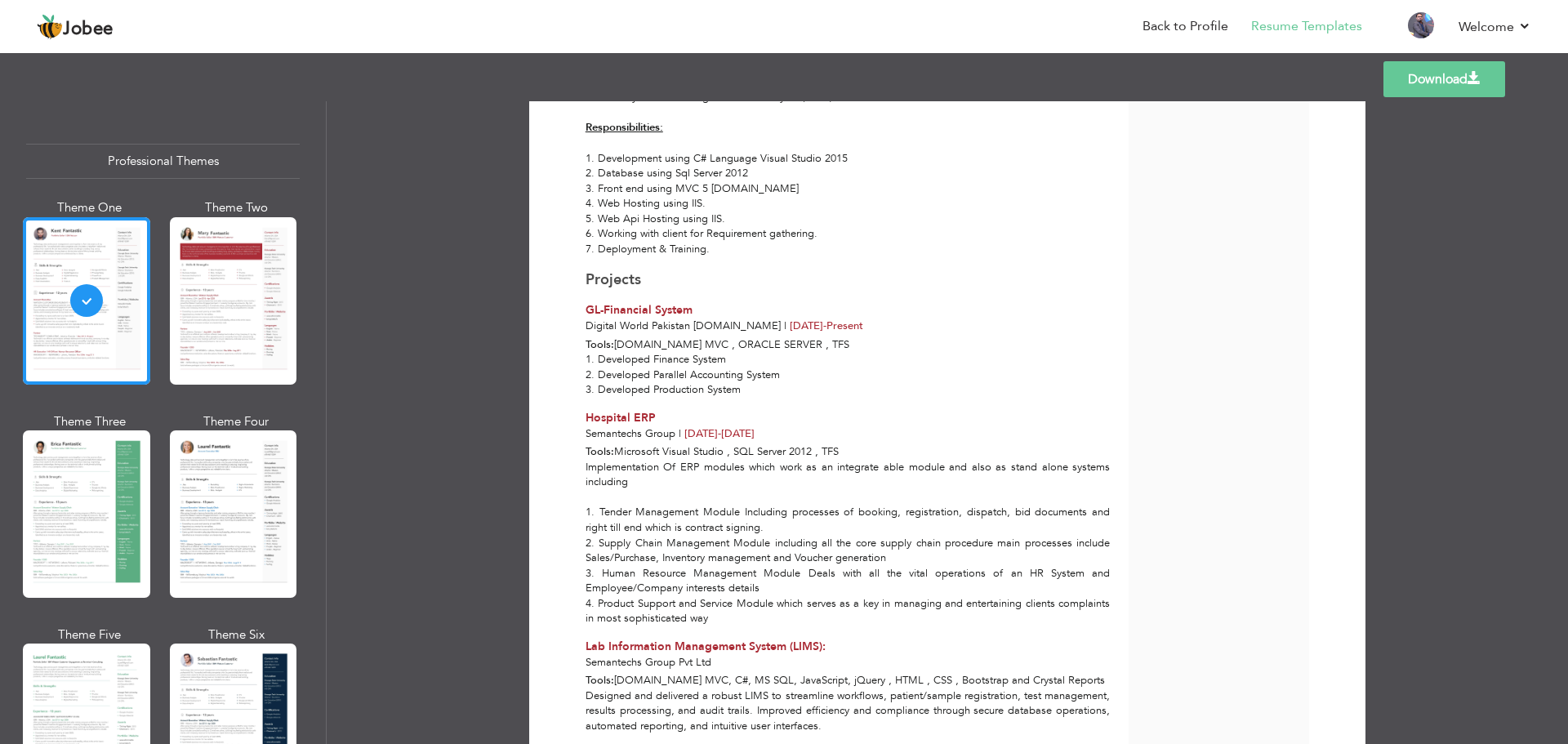
scroll to position [923, 0]
